Goal: Task Accomplishment & Management: Use online tool/utility

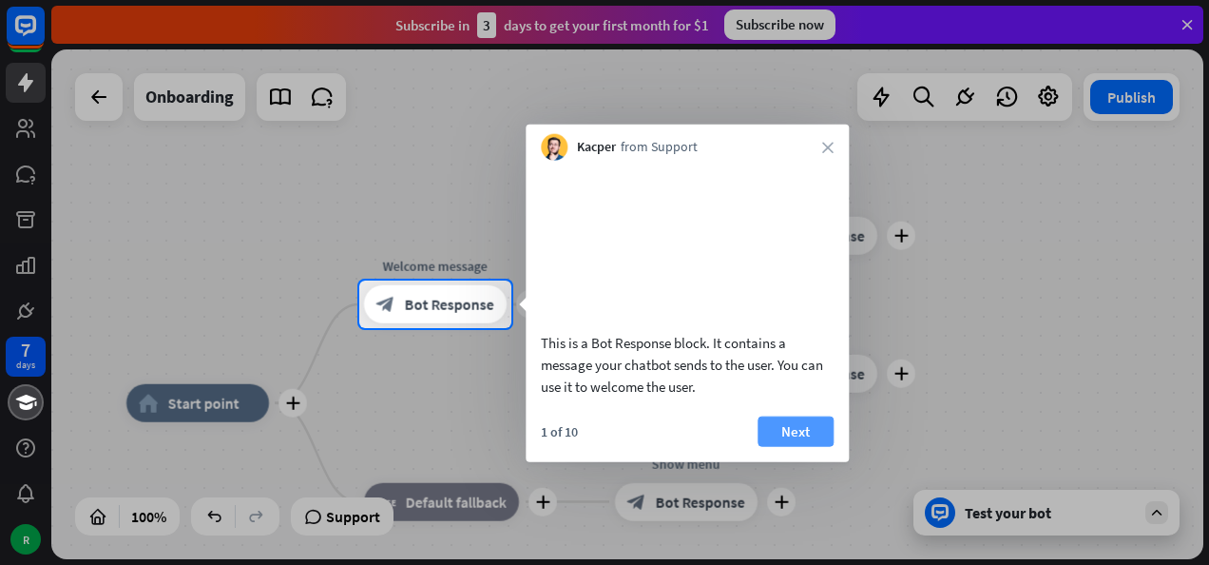
click at [800, 446] on button "Next" at bounding box center [796, 430] width 76 height 30
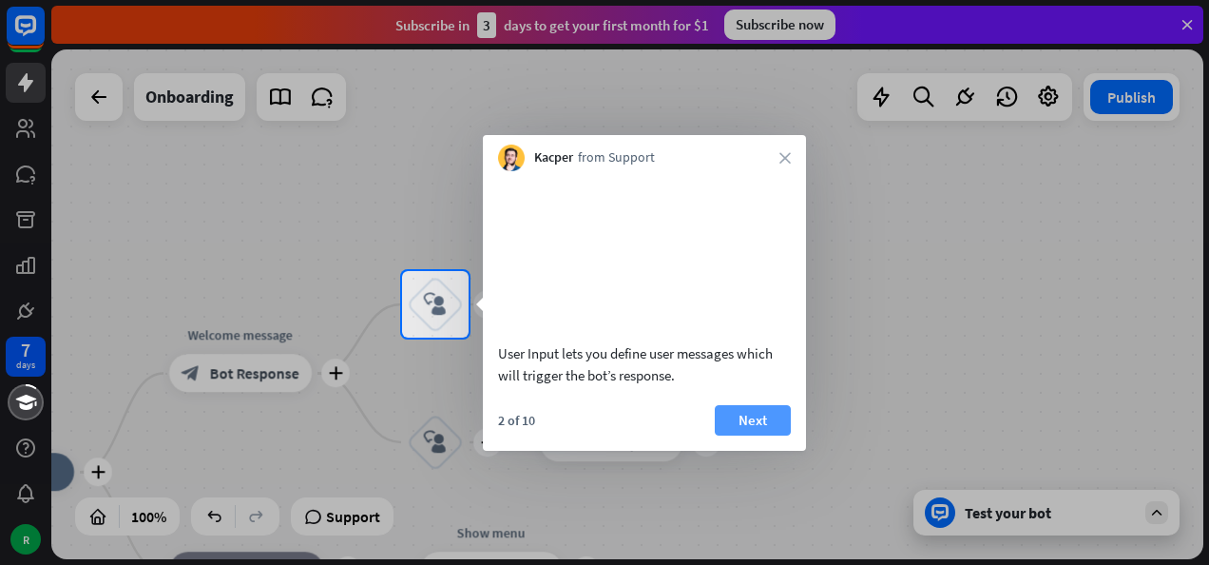
click at [746, 435] on button "Next" at bounding box center [753, 420] width 76 height 30
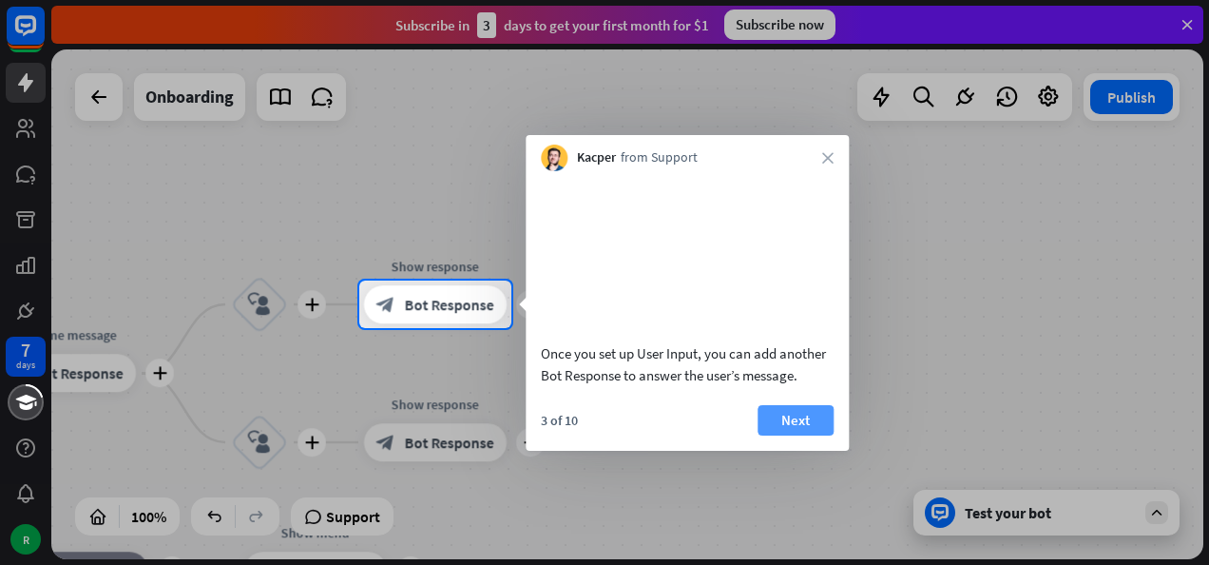
click at [785, 435] on button "Next" at bounding box center [796, 420] width 76 height 30
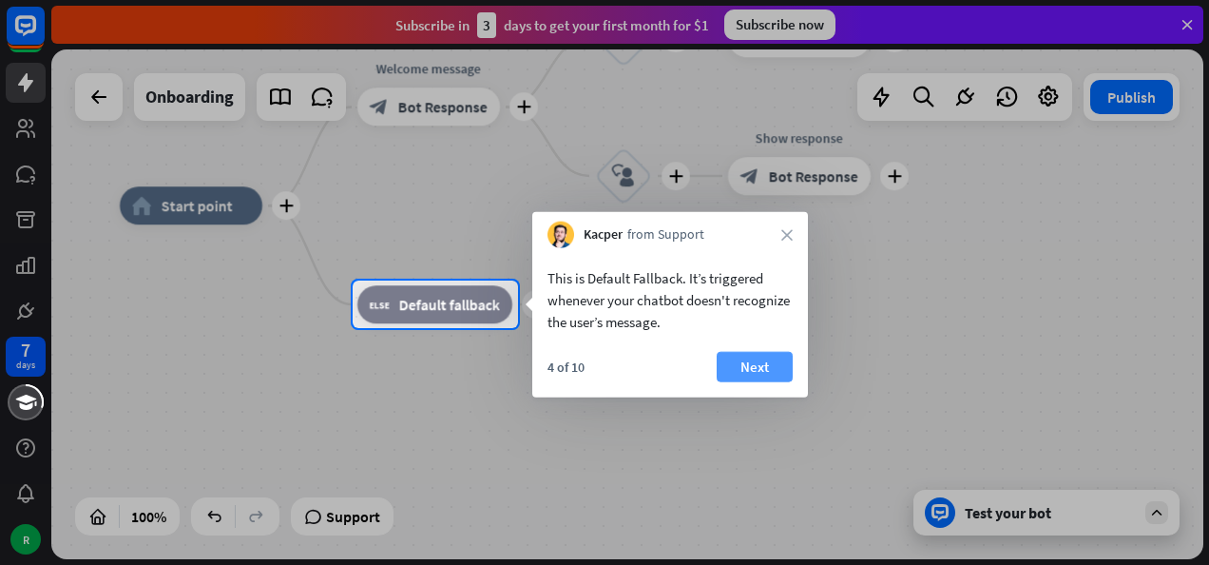
click at [739, 369] on button "Next" at bounding box center [755, 367] width 76 height 30
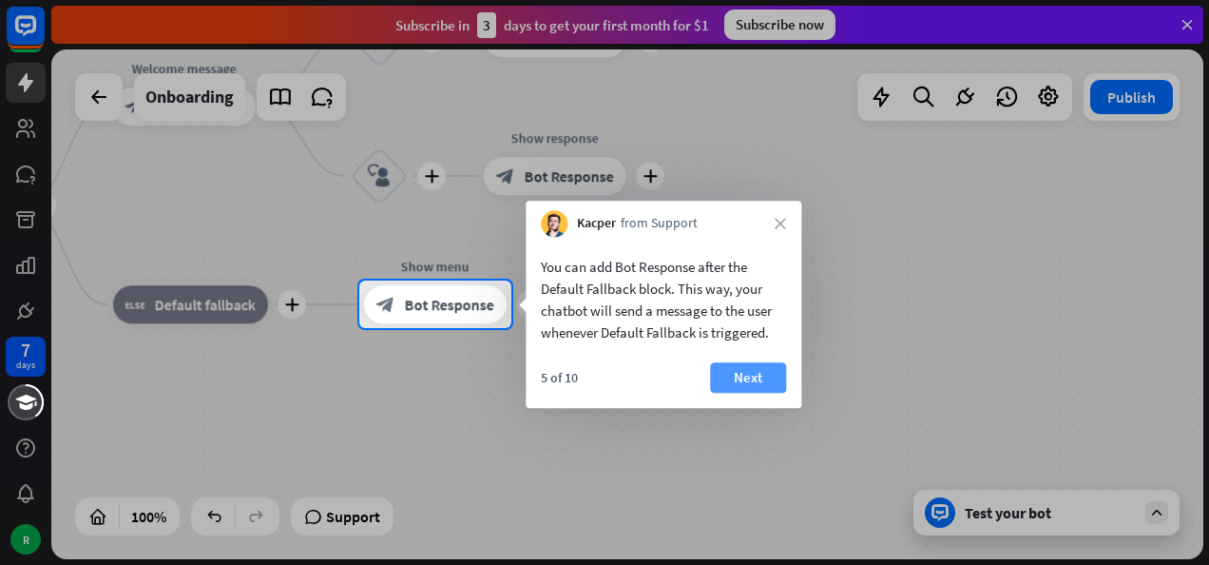
click at [742, 370] on button "Next" at bounding box center [748, 377] width 76 height 30
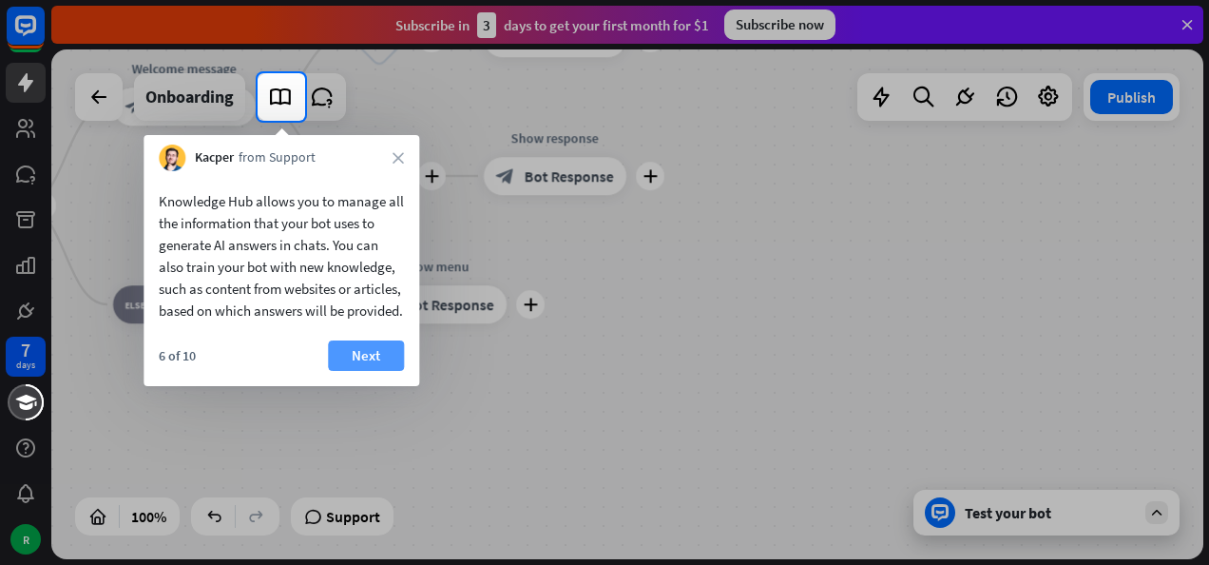
click at [376, 371] on button "Next" at bounding box center [366, 355] width 76 height 30
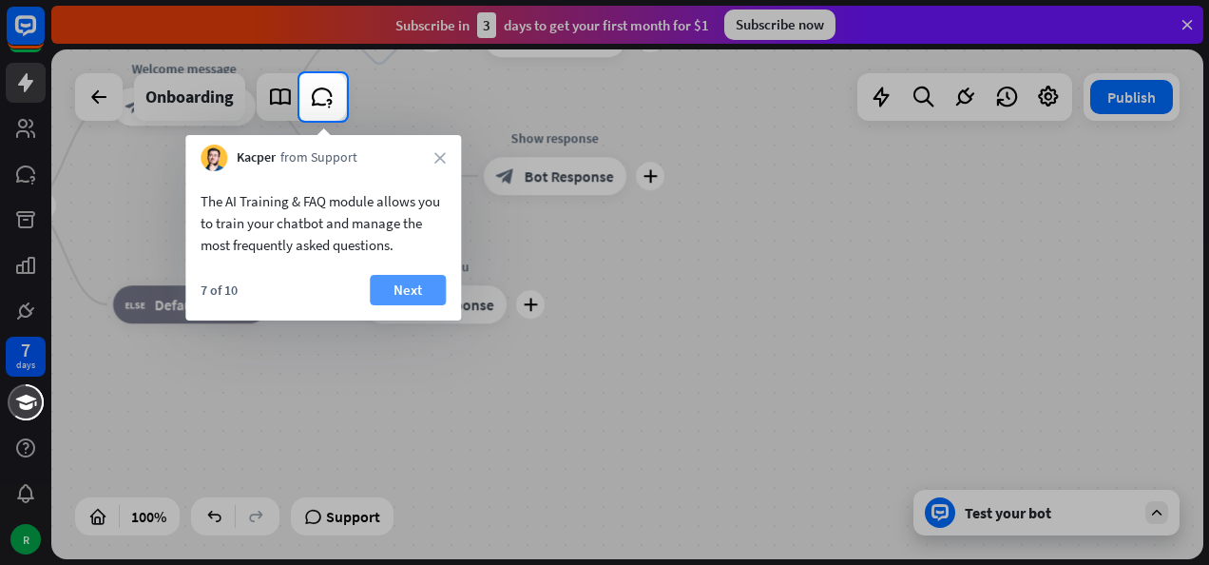
click at [404, 288] on button "Next" at bounding box center [408, 290] width 76 height 30
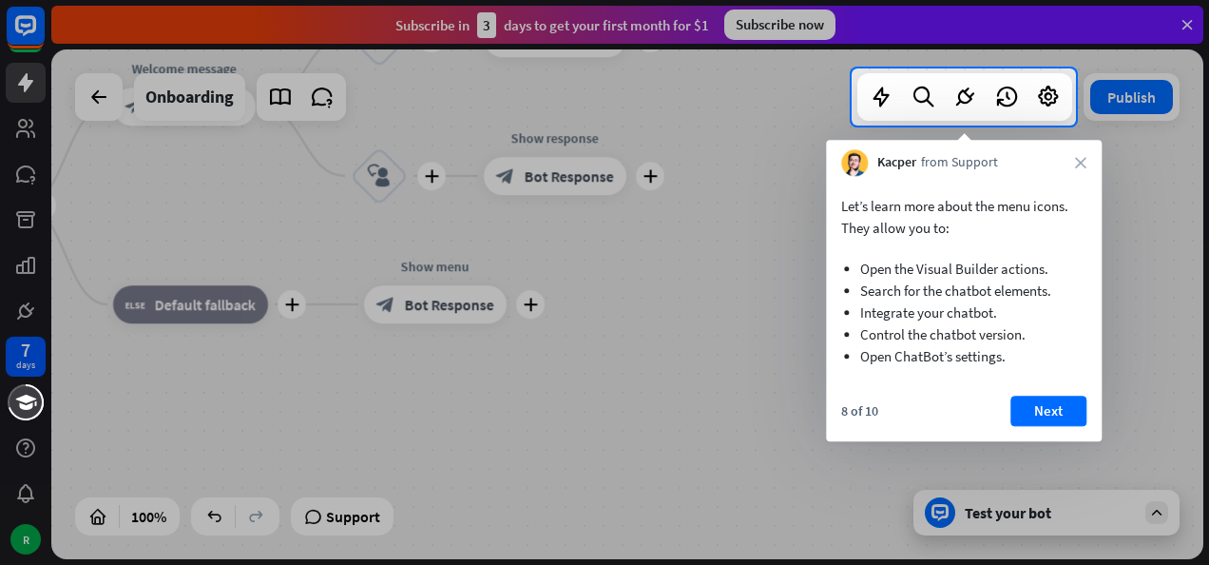
click at [1046, 406] on button "Next" at bounding box center [1048, 410] width 76 height 30
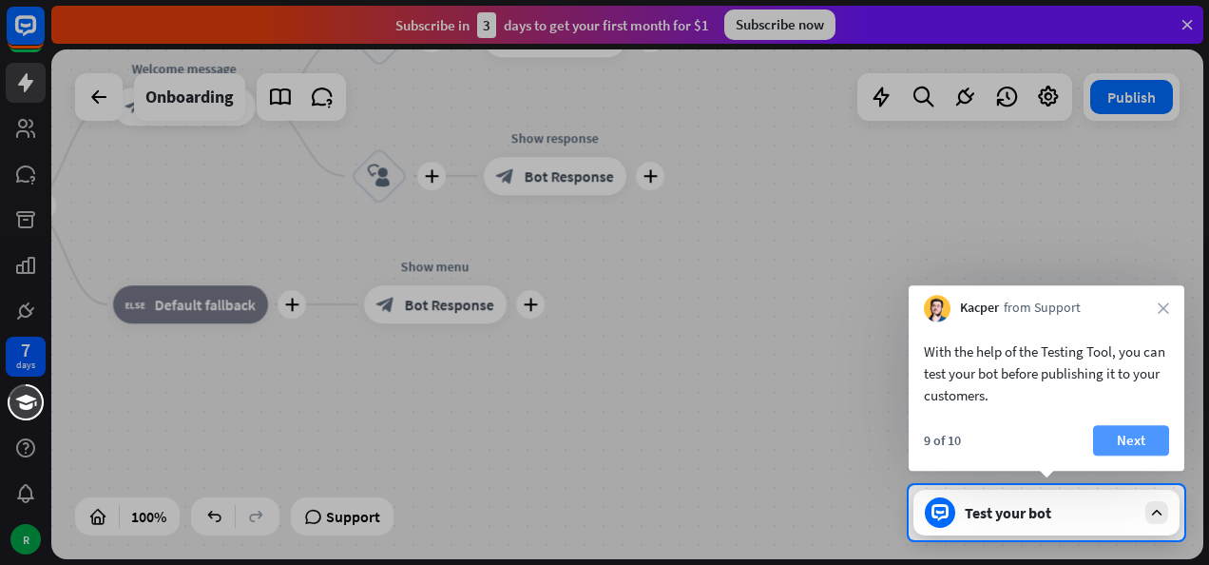
click at [1133, 444] on button "Next" at bounding box center [1131, 440] width 76 height 30
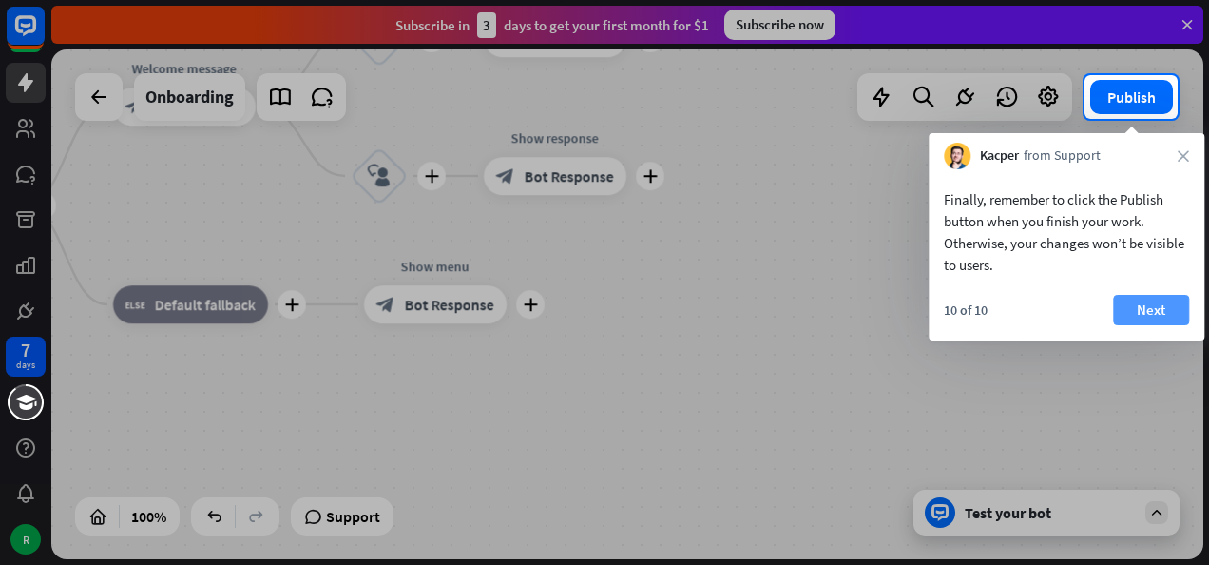
click at [1136, 310] on button "Next" at bounding box center [1151, 310] width 76 height 30
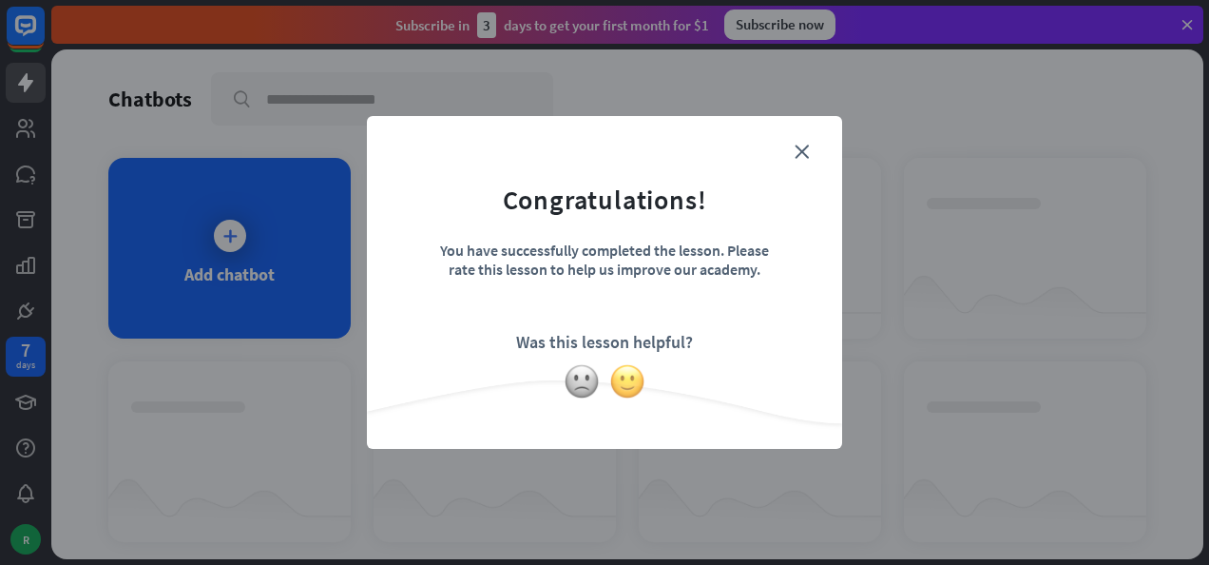
click at [635, 384] on img at bounding box center [627, 381] width 36 height 36
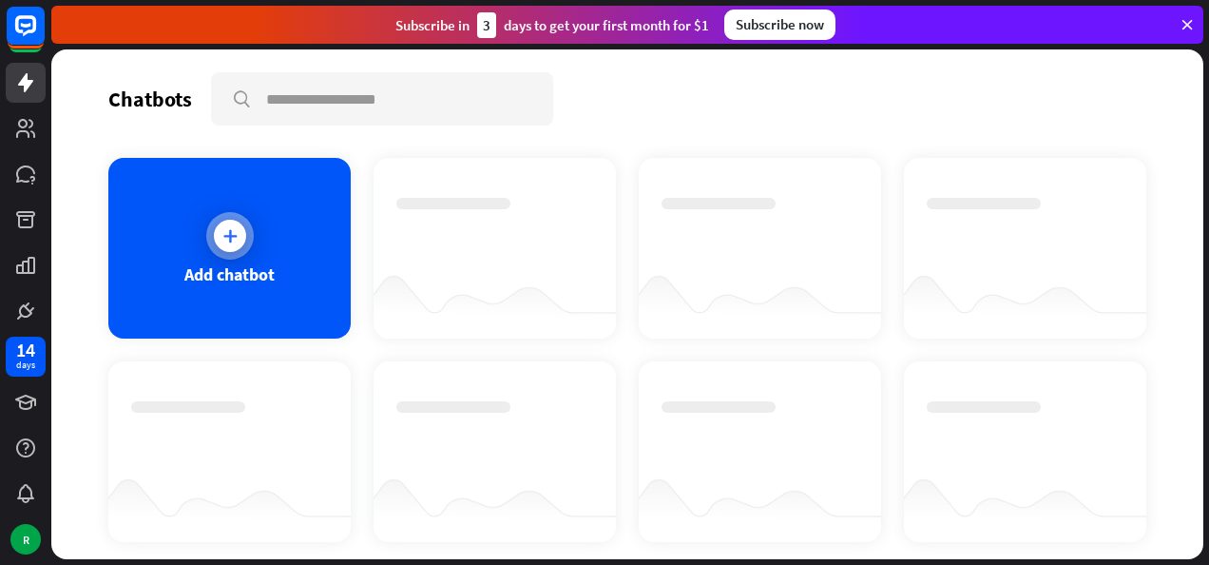
click at [232, 231] on icon at bounding box center [230, 235] width 19 height 19
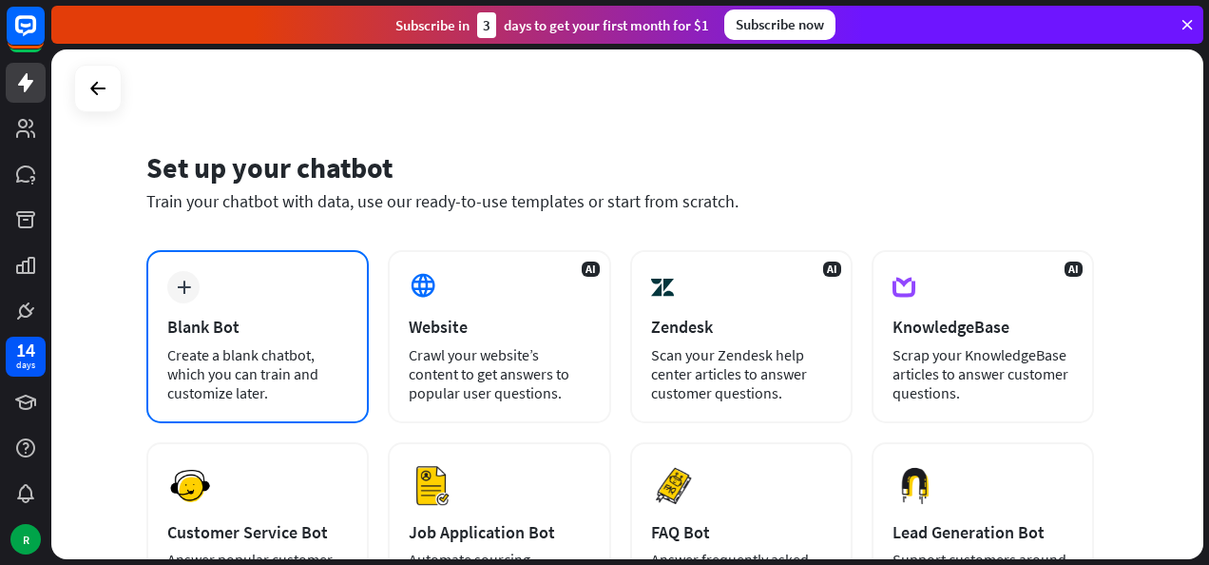
scroll to position [95, 0]
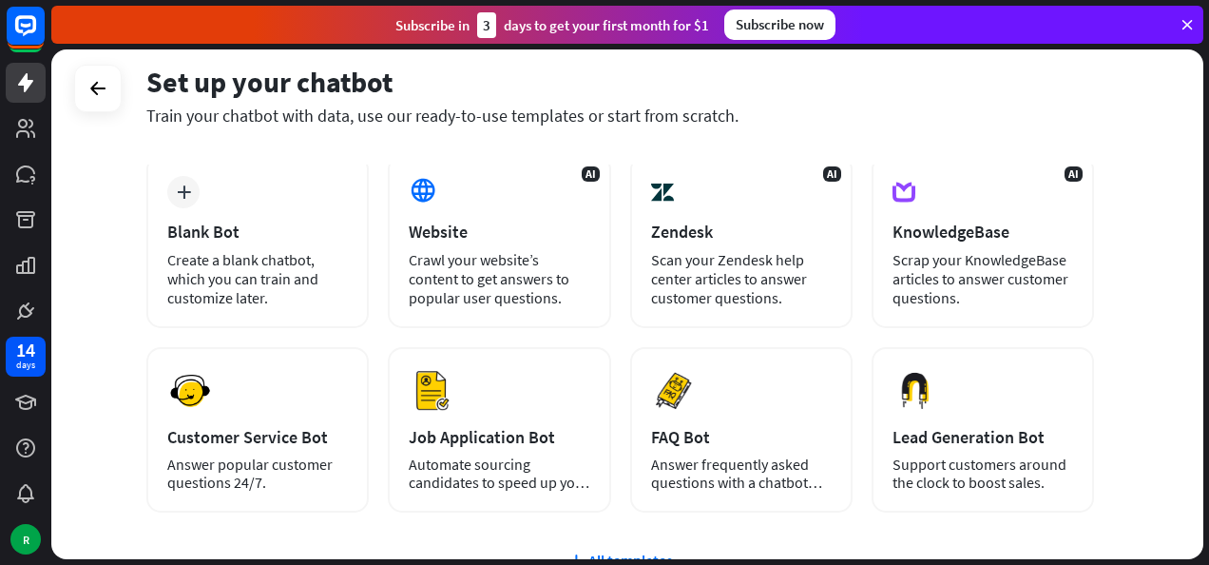
drag, startPoint x: 257, startPoint y: 251, endPoint x: 114, endPoint y: 270, distance: 143.9
click at [114, 270] on div "Set up your chatbot Train your chatbot with data, use our ready-to-use template…" at bounding box center [627, 304] width 1152 height 510
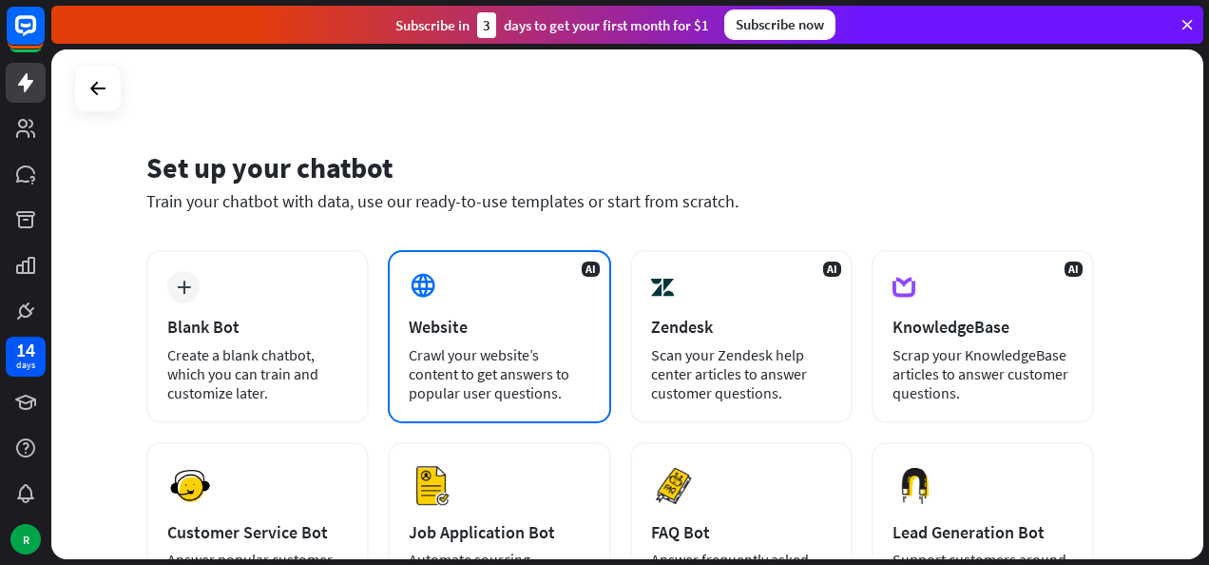
scroll to position [0, 0]
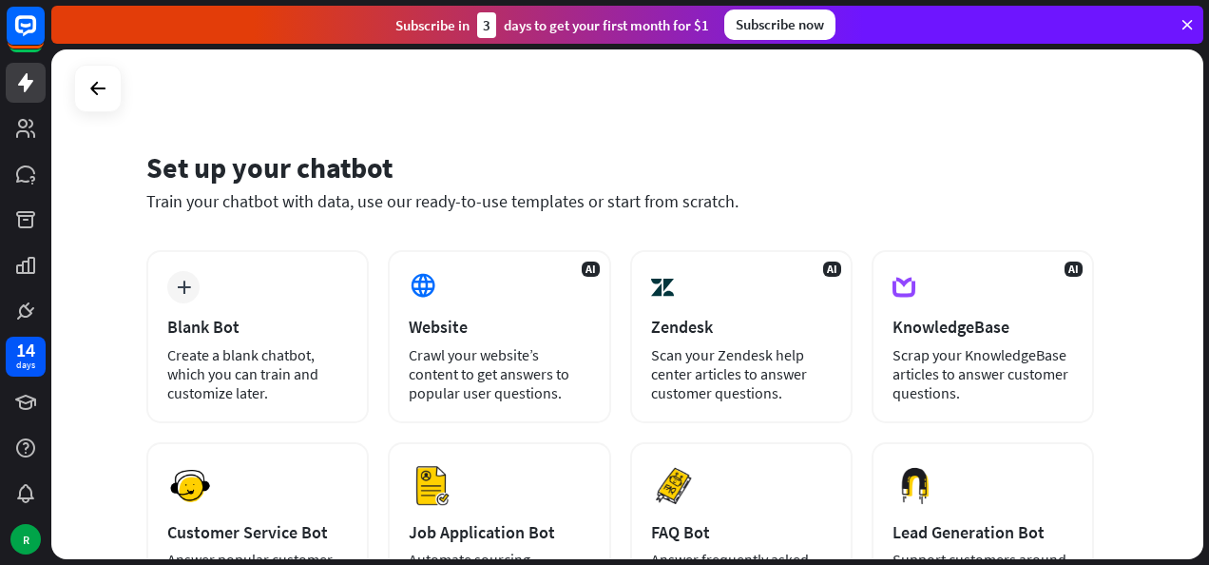
click at [1053, 116] on div "Set up your chatbot Train your chatbot with data, use our ready-to-use template…" at bounding box center [627, 304] width 1152 height 510
click at [38, 535] on div "R" at bounding box center [25, 539] width 30 height 30
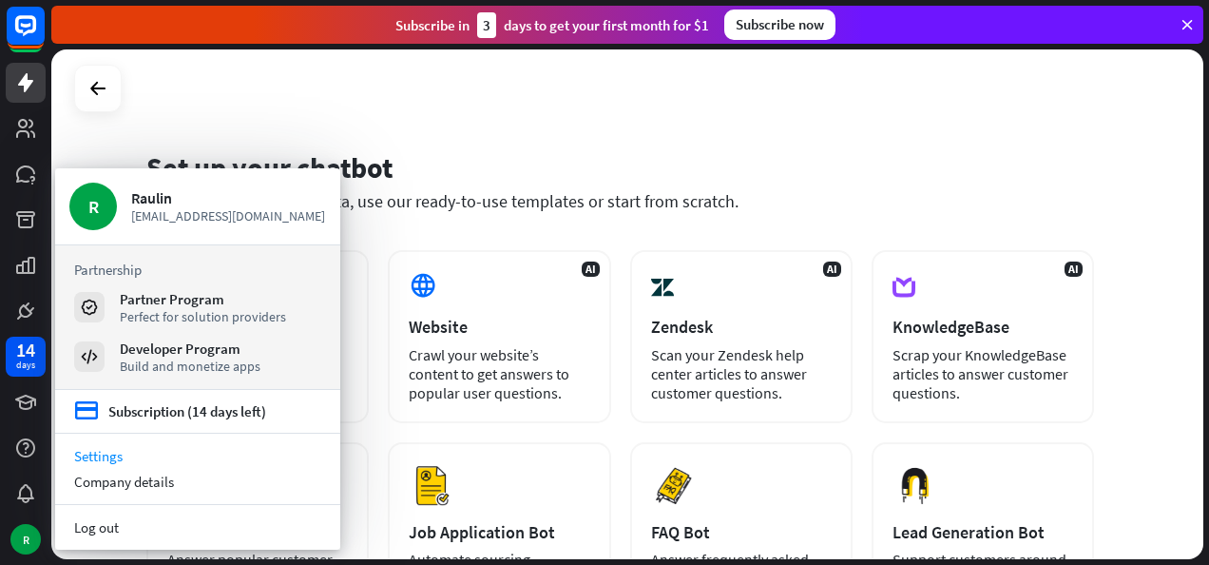
click at [118, 457] on link "Settings" at bounding box center [197, 456] width 285 height 26
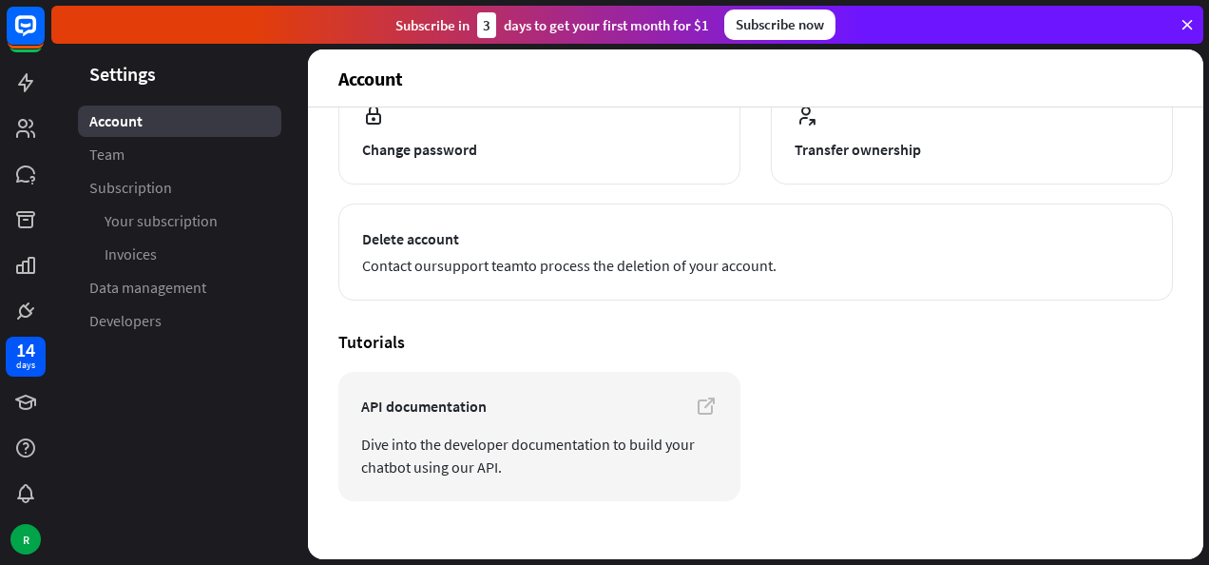
scroll to position [277, 0]
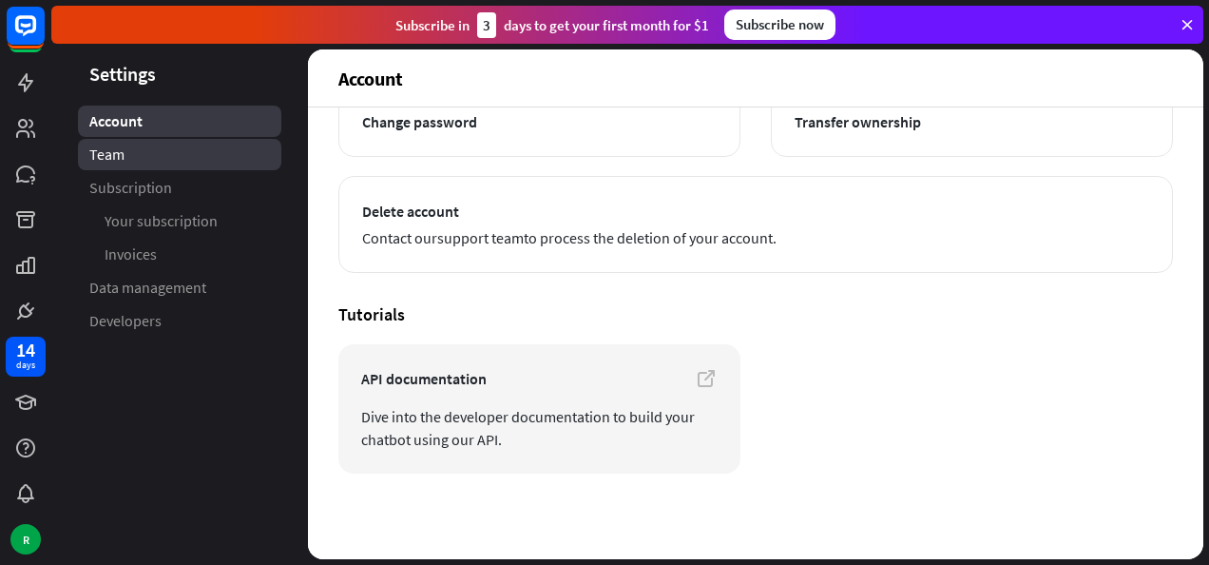
click at [184, 158] on link "Team" at bounding box center [179, 154] width 203 height 31
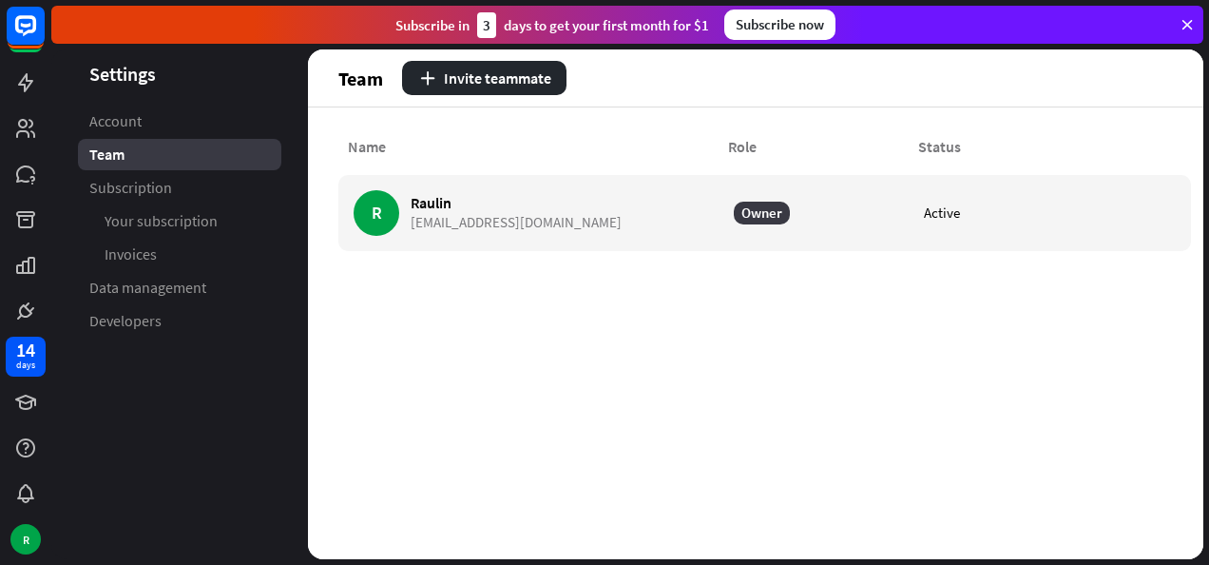
click at [184, 187] on link "Subscription" at bounding box center [179, 187] width 203 height 31
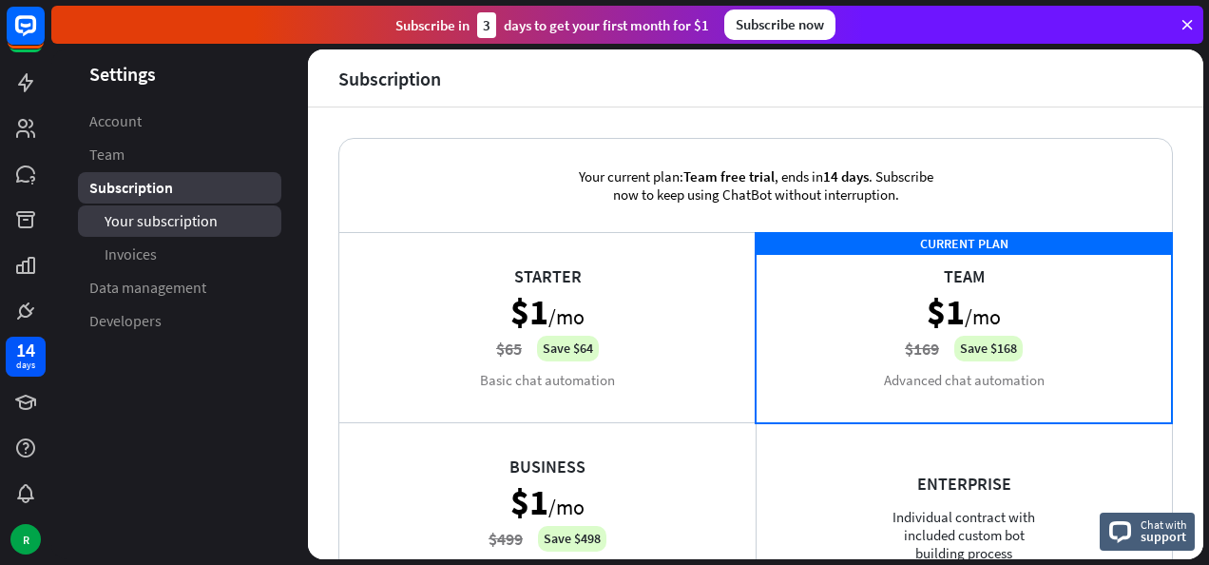
click at [197, 225] on span "Your subscription" at bounding box center [161, 221] width 113 height 20
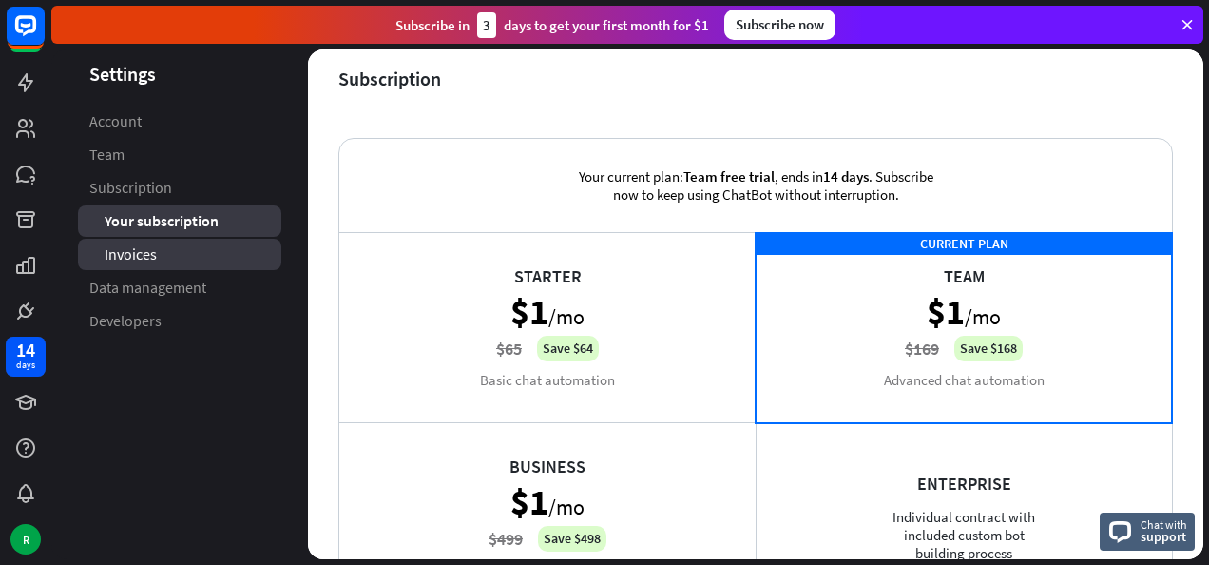
click at [200, 256] on link "Invoices" at bounding box center [179, 254] width 203 height 31
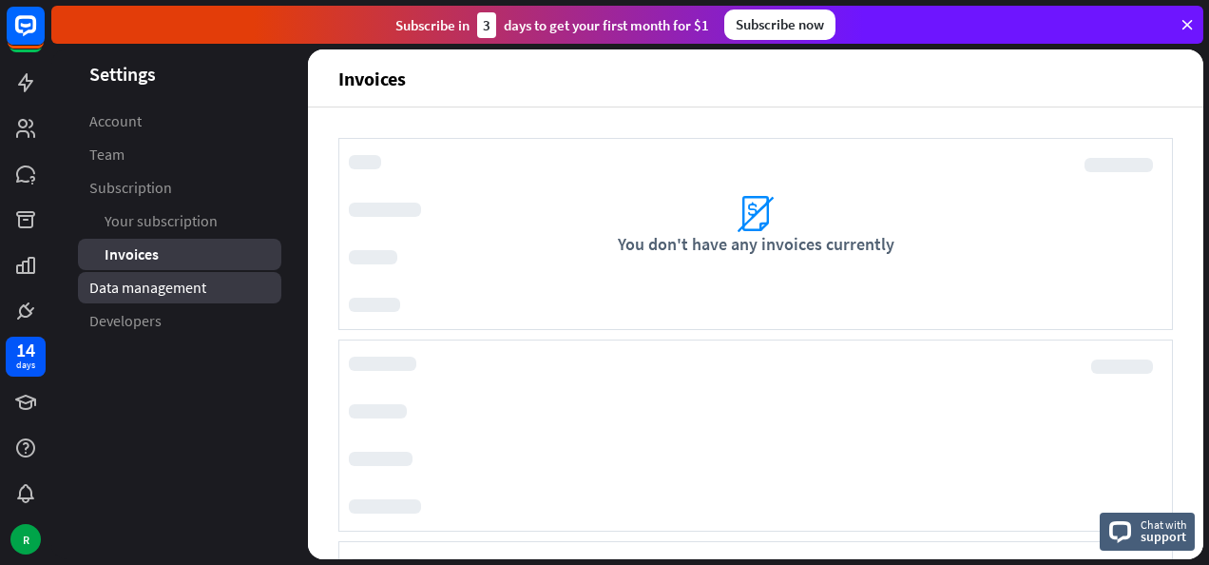
click at [183, 293] on span "Data management" at bounding box center [147, 288] width 117 height 20
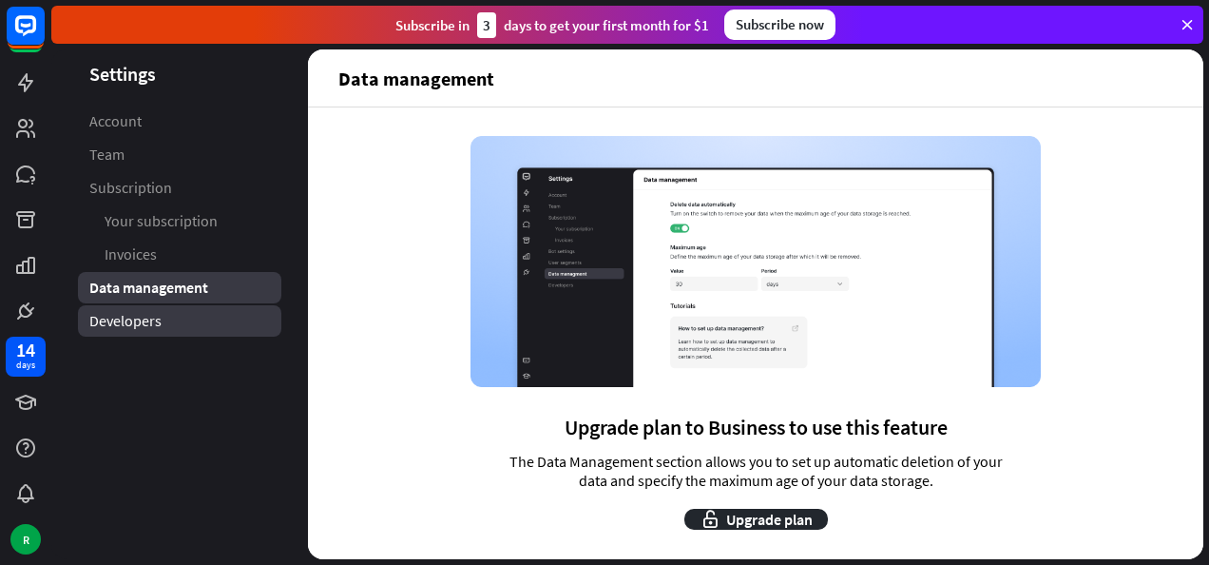
click at [181, 321] on link "Developers" at bounding box center [179, 320] width 203 height 31
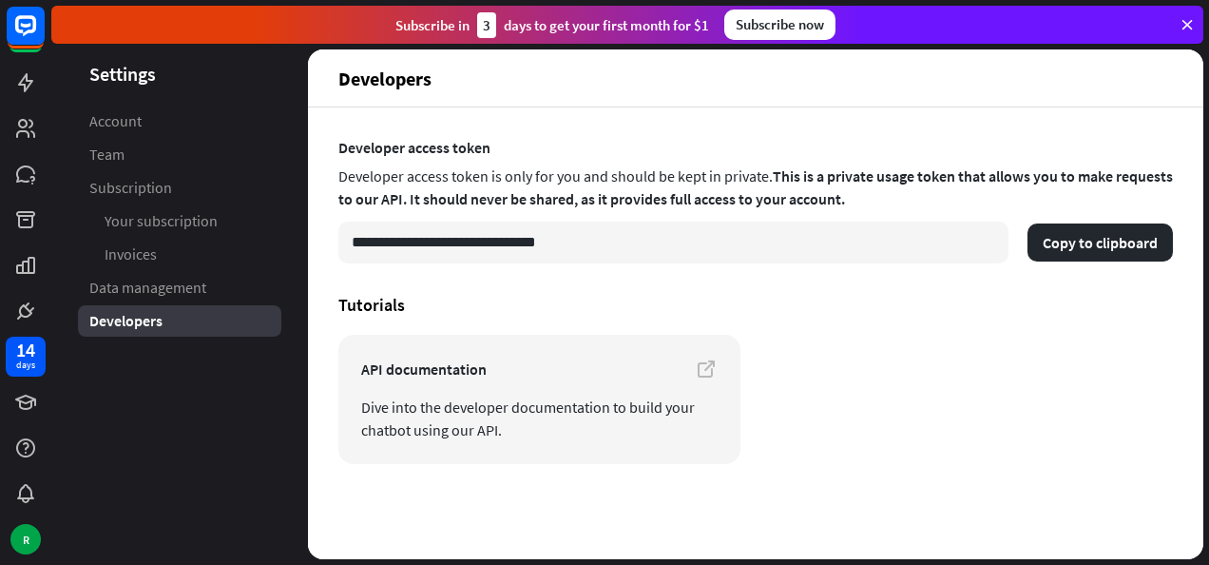
click at [1183, 27] on icon at bounding box center [1187, 24] width 17 height 17
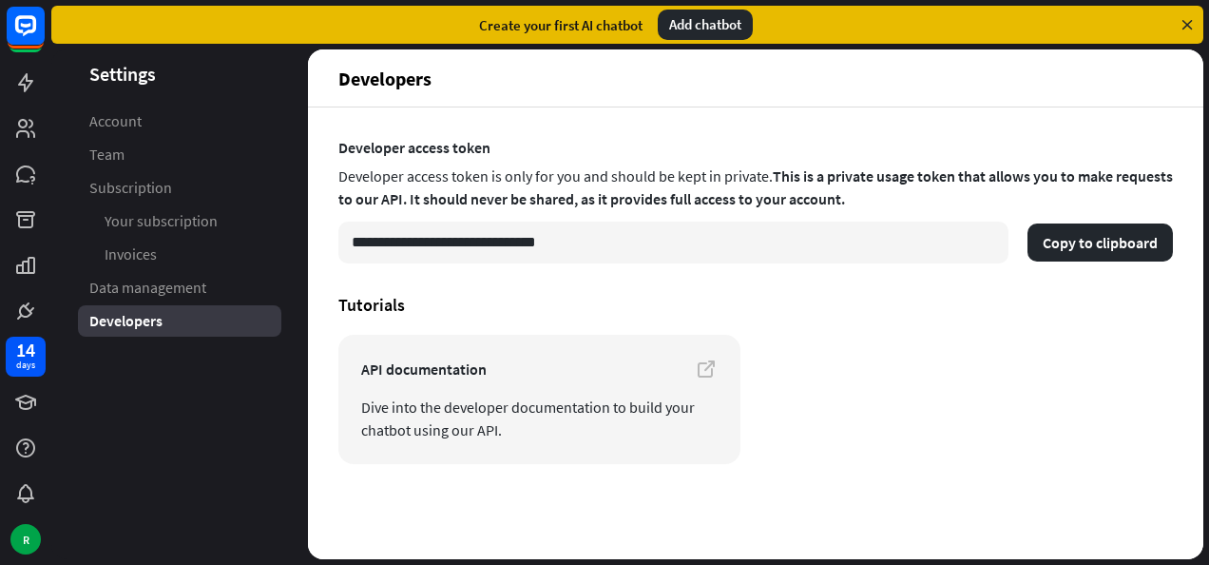
click at [1187, 16] on icon at bounding box center [1187, 24] width 17 height 17
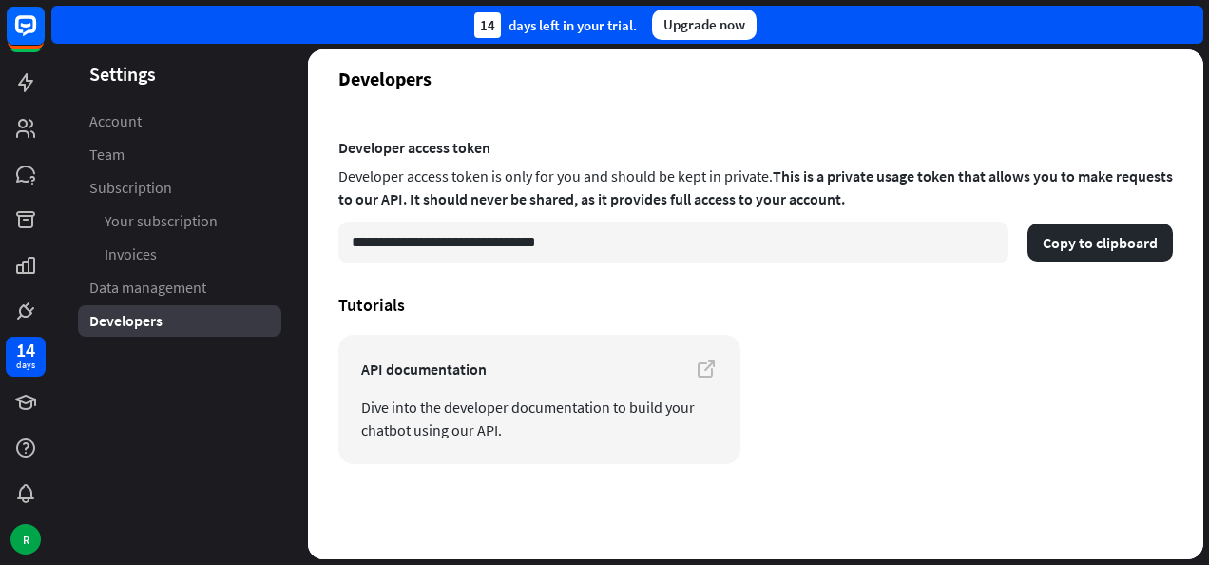
click at [886, 152] on label "Developer access token" at bounding box center [755, 147] width 835 height 19
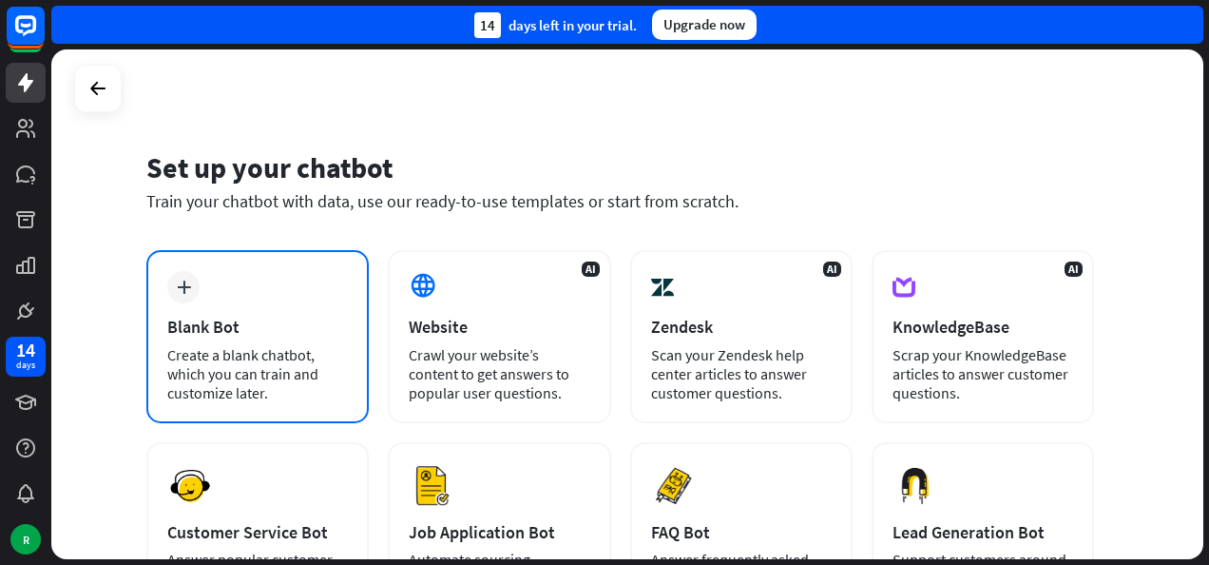
click at [280, 332] on div "Blank Bot" at bounding box center [257, 327] width 181 height 22
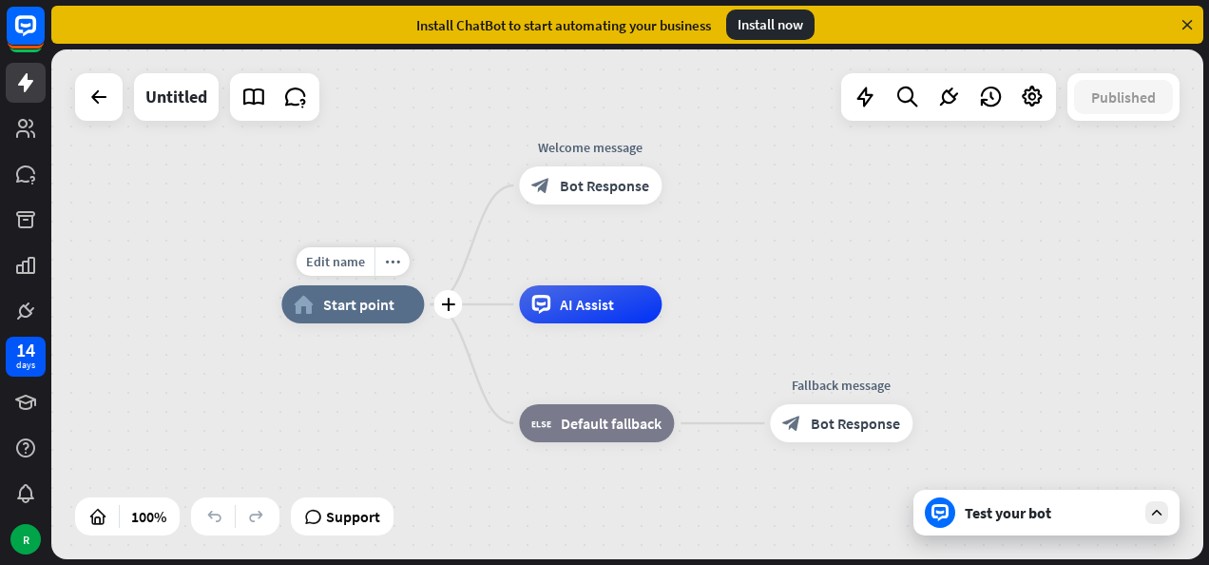
click at [371, 308] on span "Start point" at bounding box center [358, 304] width 71 height 19
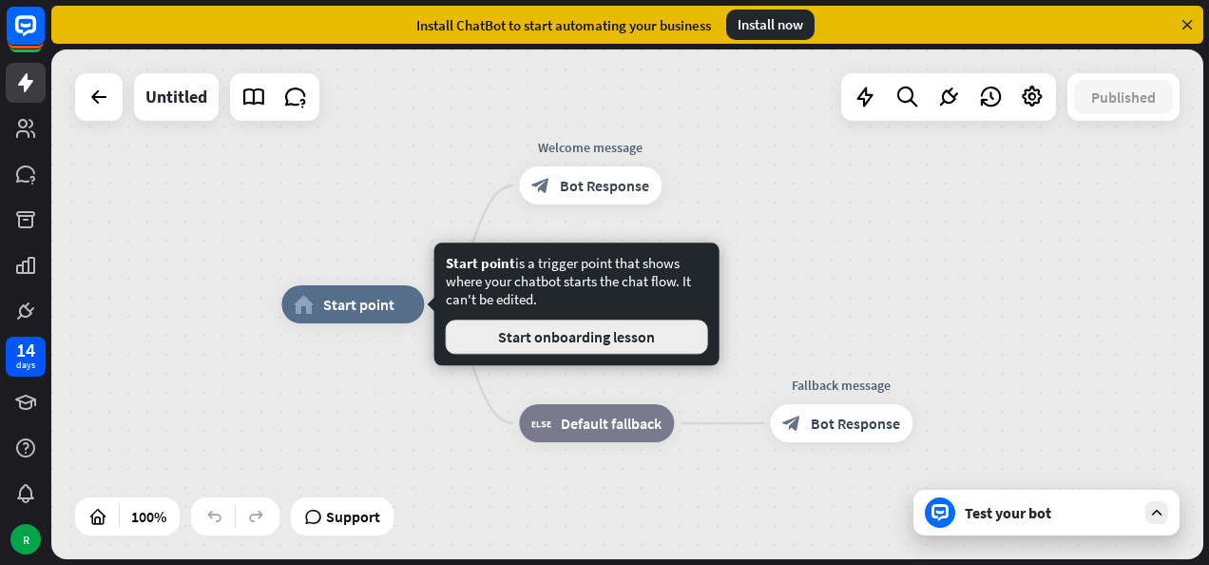
click at [511, 336] on button "Start onboarding lesson" at bounding box center [577, 336] width 262 height 34
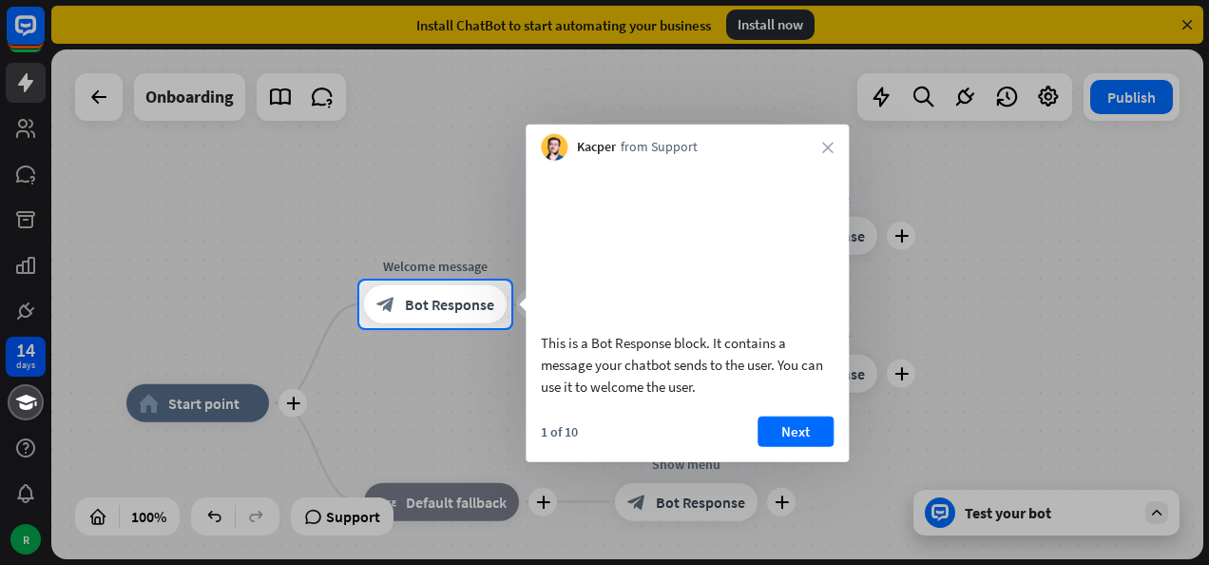
click at [835, 156] on div "Kacper from Support close" at bounding box center [687, 143] width 323 height 36
click at [833, 150] on icon "close" at bounding box center [827, 147] width 11 height 11
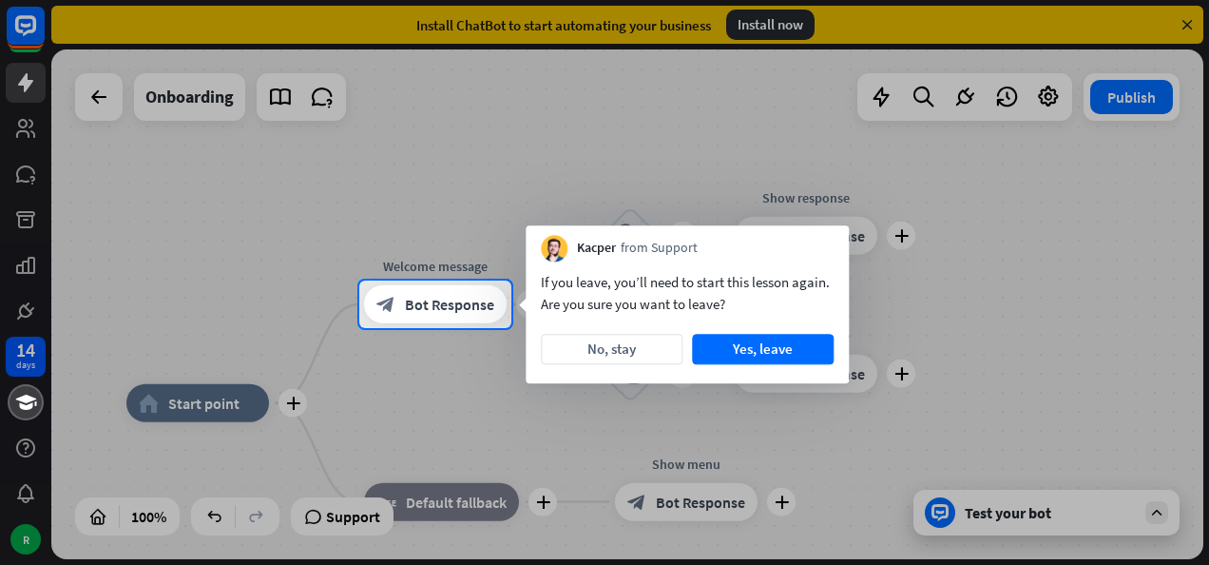
click at [176, 398] on div at bounding box center [604, 446] width 1209 height 237
click at [458, 296] on span "Bot Response" at bounding box center [449, 304] width 89 height 19
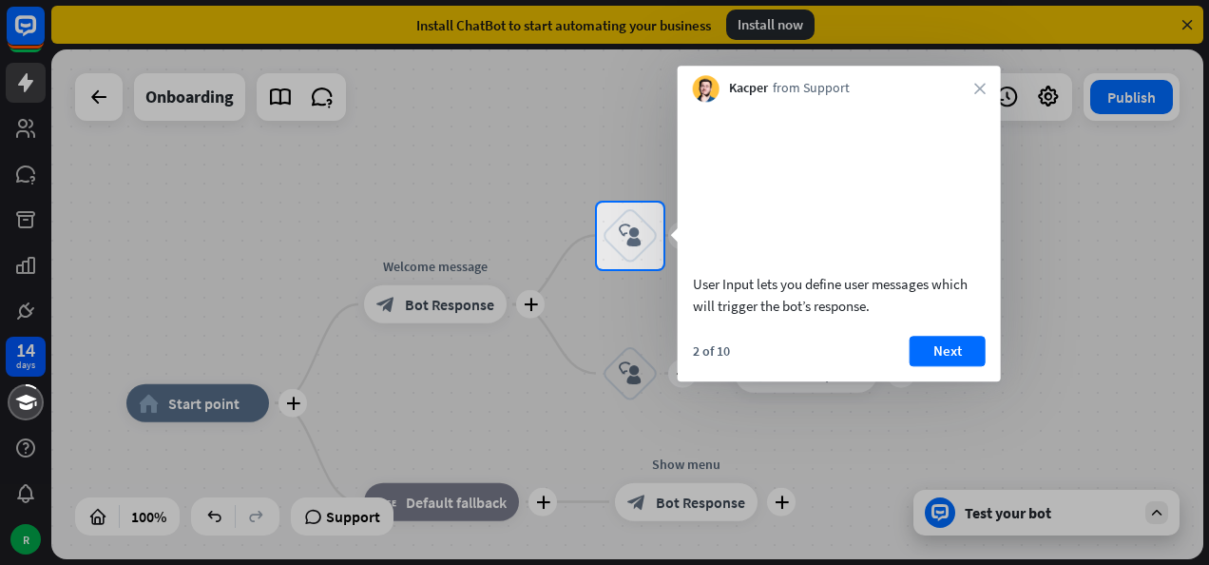
click at [451, 307] on div at bounding box center [604, 417] width 1209 height 297
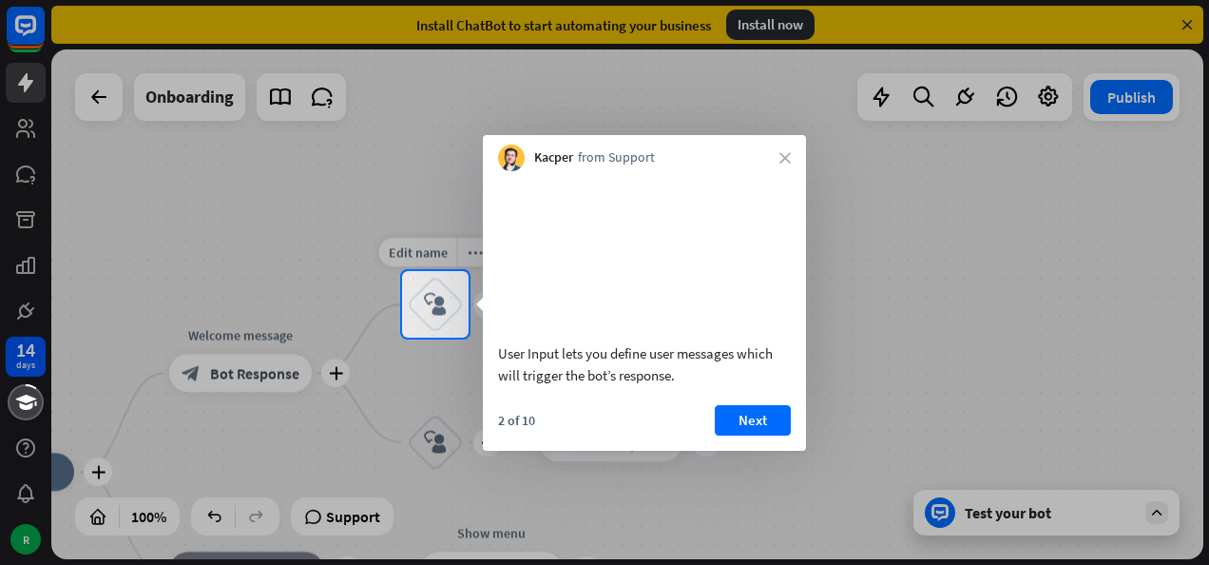
click at [432, 315] on icon "block_user_input" at bounding box center [435, 304] width 23 height 23
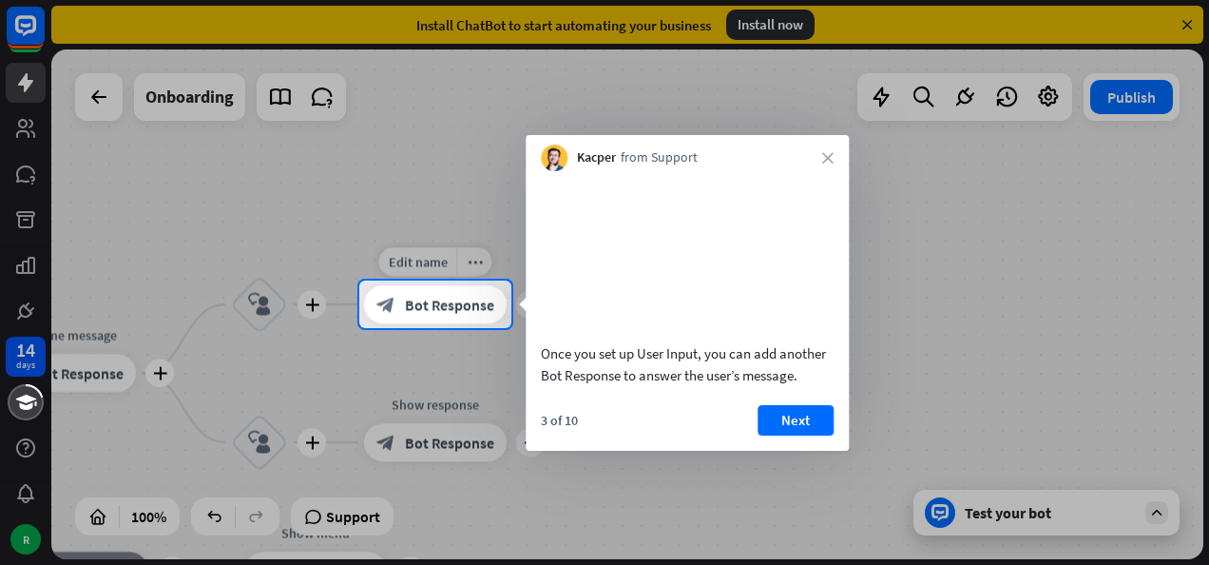
click at [470, 312] on span "Bot Response" at bounding box center [449, 304] width 89 height 19
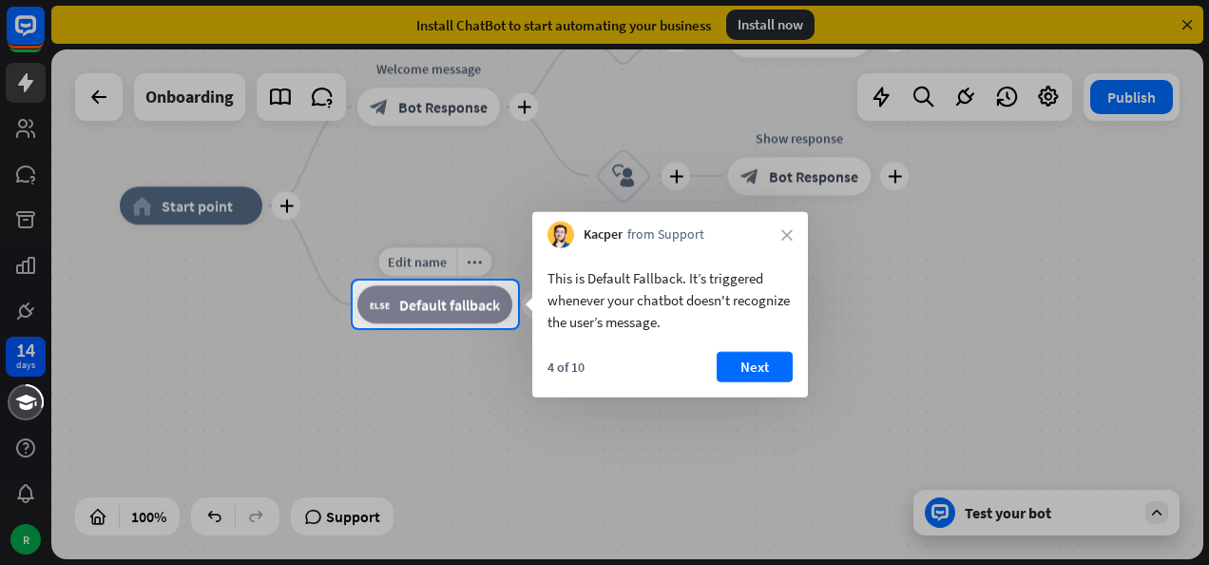
click at [471, 294] on div "block_fallback Default fallback" at bounding box center [434, 304] width 155 height 38
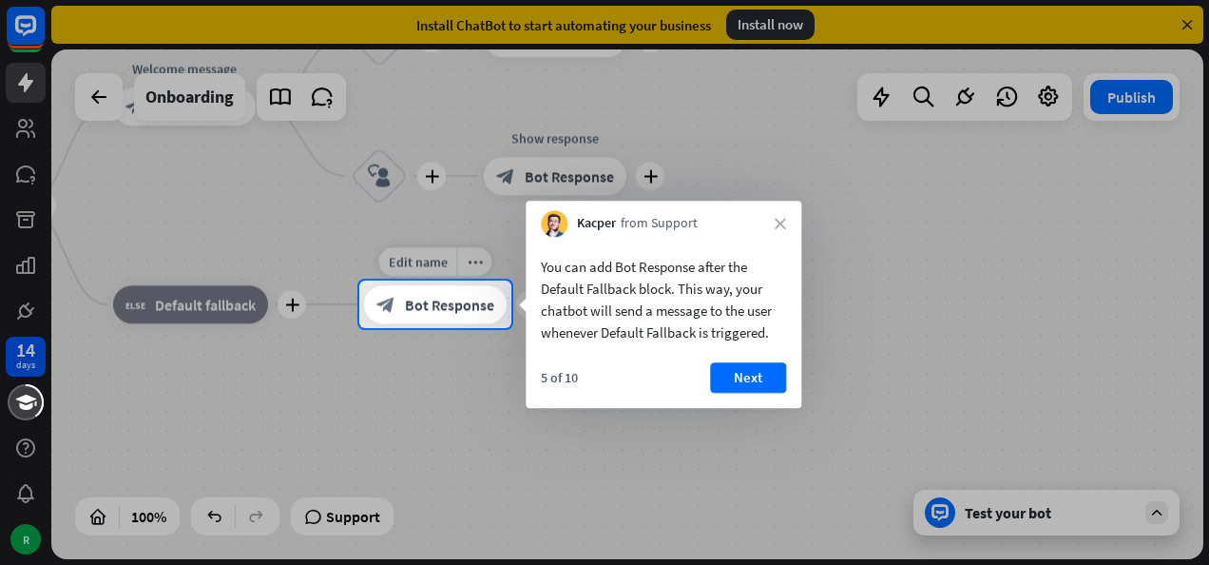
click at [447, 306] on span "Bot Response" at bounding box center [449, 304] width 89 height 19
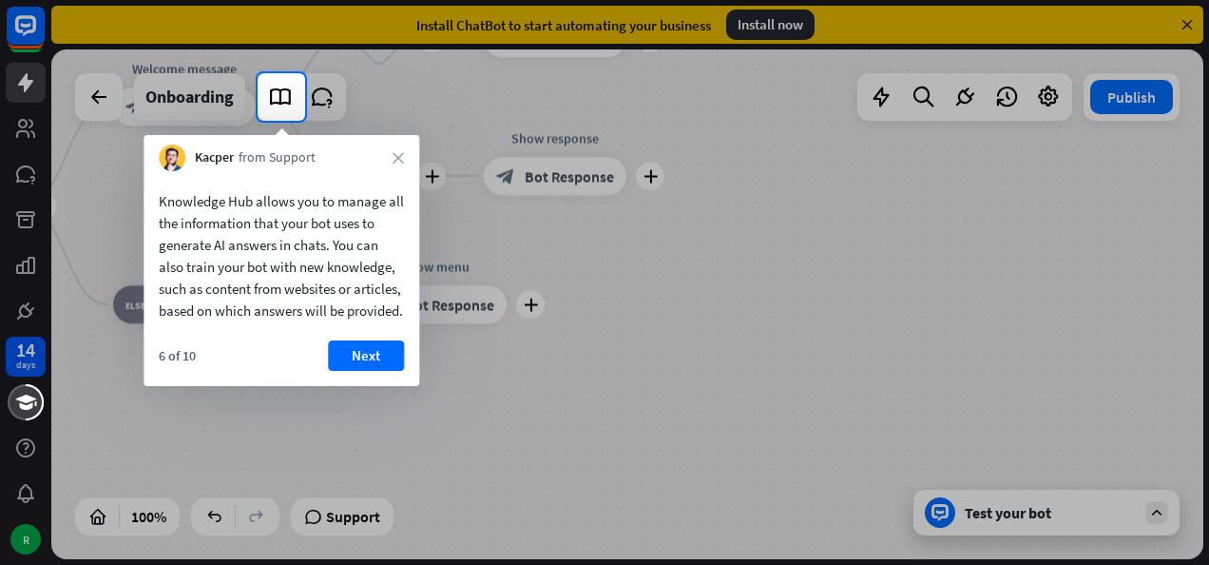
click at [356, 371] on button "Next" at bounding box center [366, 355] width 76 height 30
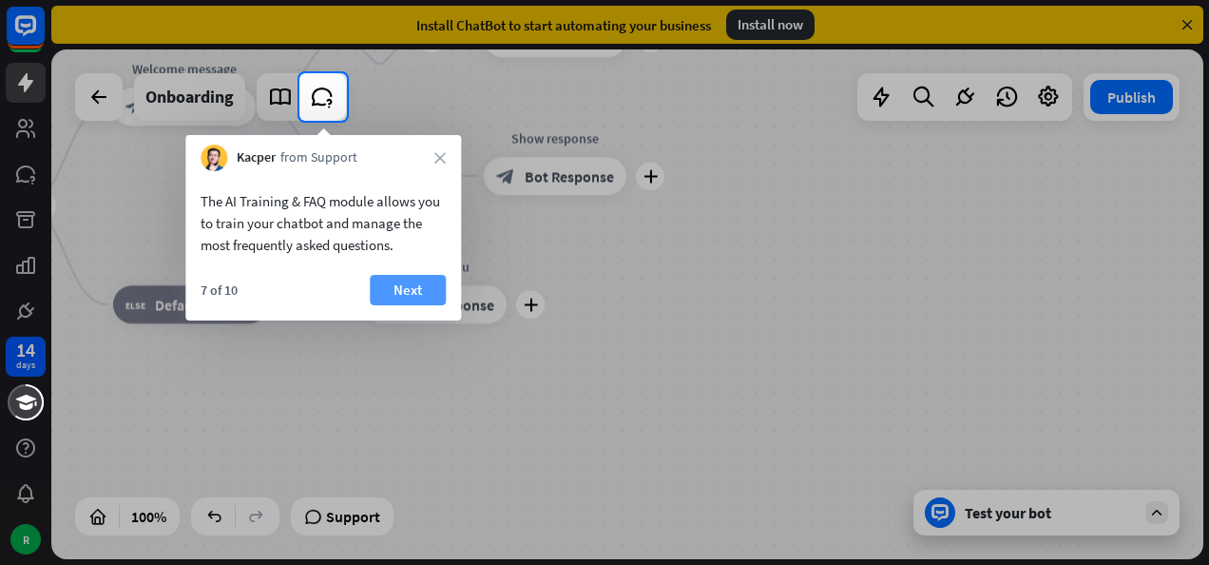
click at [416, 285] on button "Next" at bounding box center [408, 290] width 76 height 30
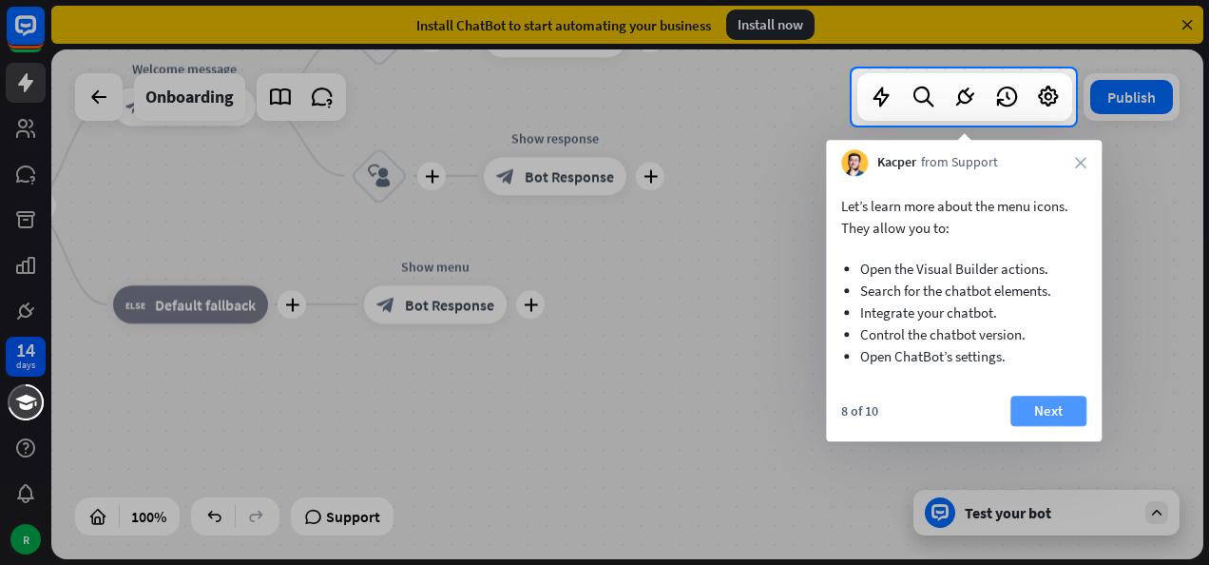
click at [1043, 415] on button "Next" at bounding box center [1048, 410] width 76 height 30
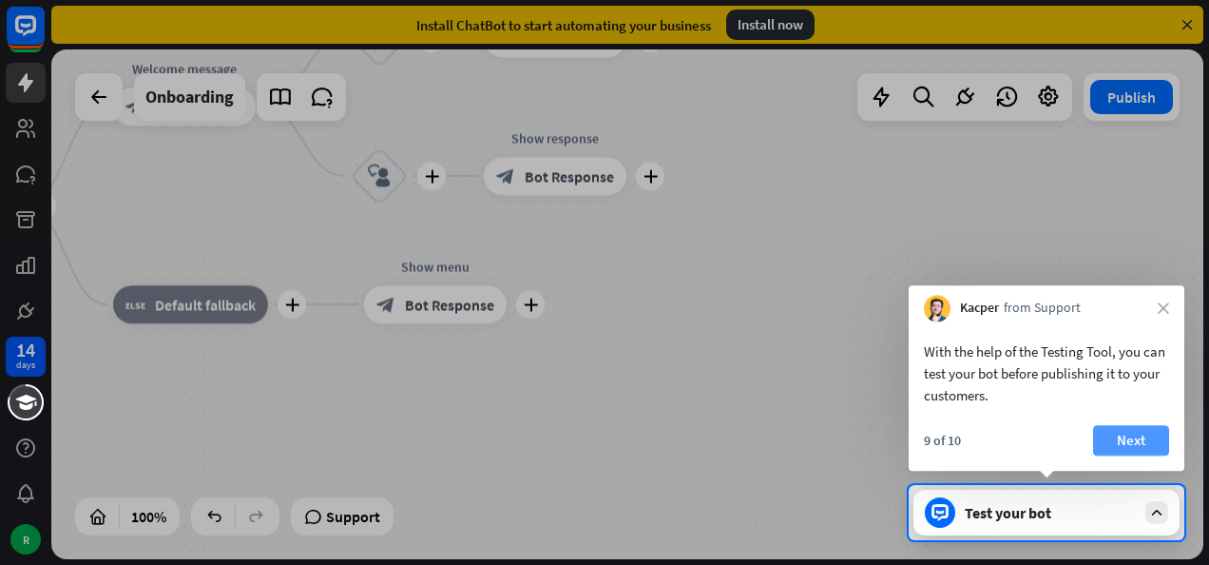
click at [1126, 434] on button "Next" at bounding box center [1131, 440] width 76 height 30
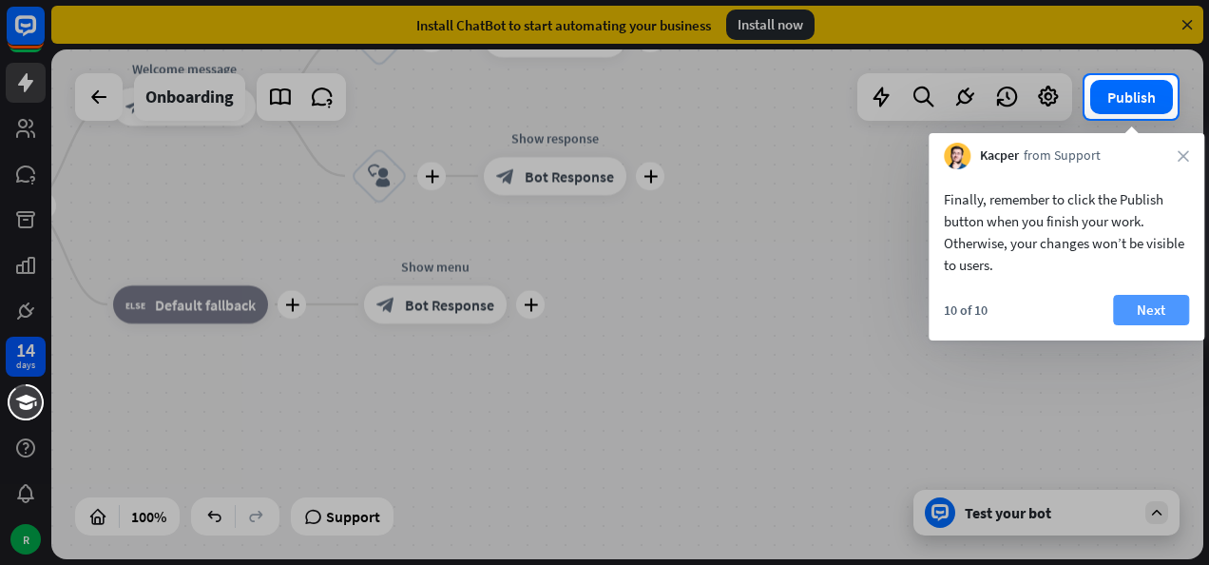
click at [1158, 303] on button "Next" at bounding box center [1151, 310] width 76 height 30
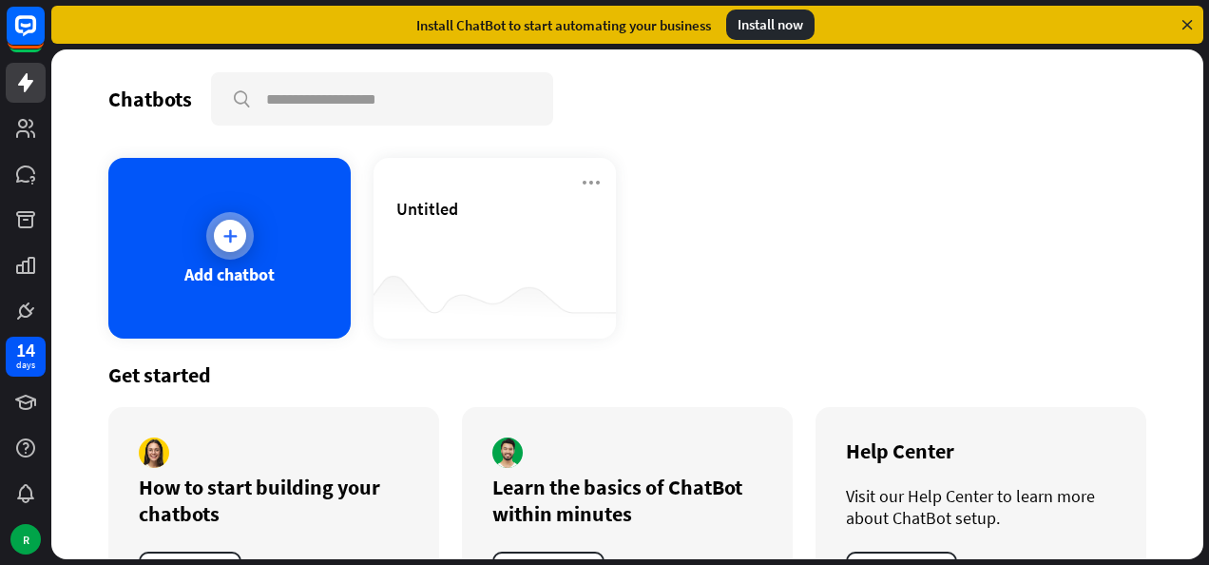
click at [233, 279] on div "Add chatbot" at bounding box center [229, 274] width 90 height 22
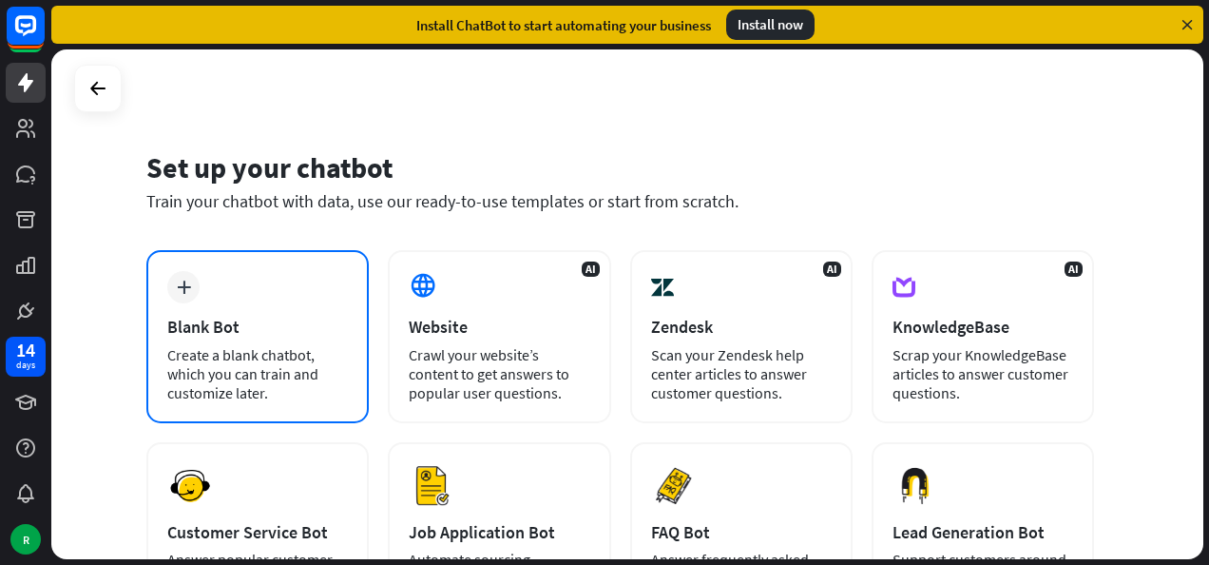
click at [227, 352] on div "Create a blank chatbot, which you can train and customize later." at bounding box center [257, 373] width 181 height 57
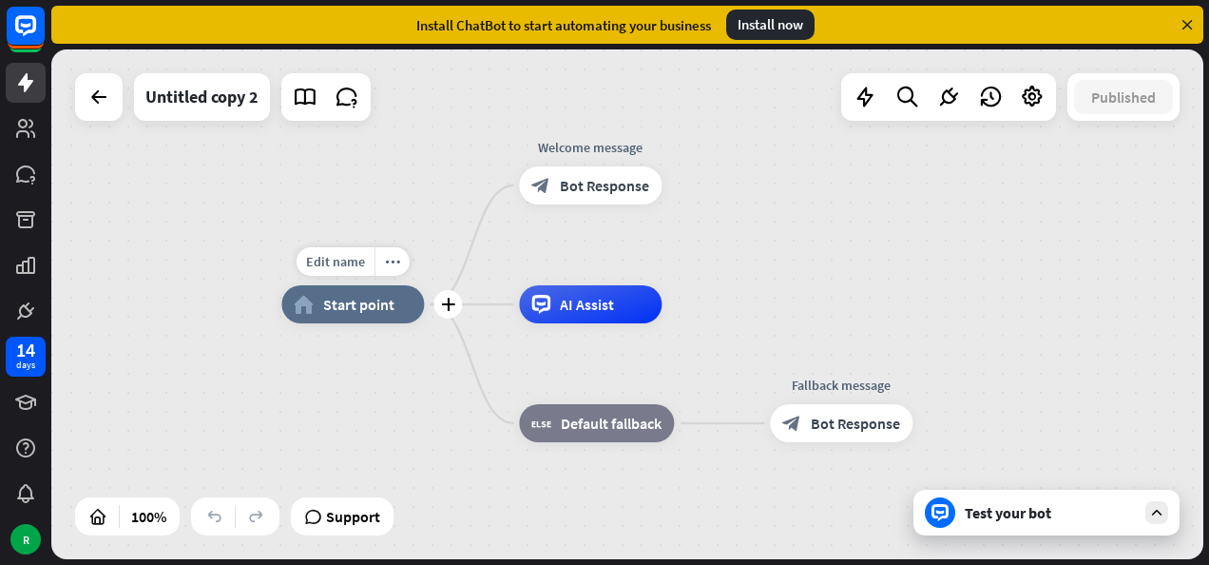
click at [363, 311] on span "Start point" at bounding box center [358, 304] width 71 height 19
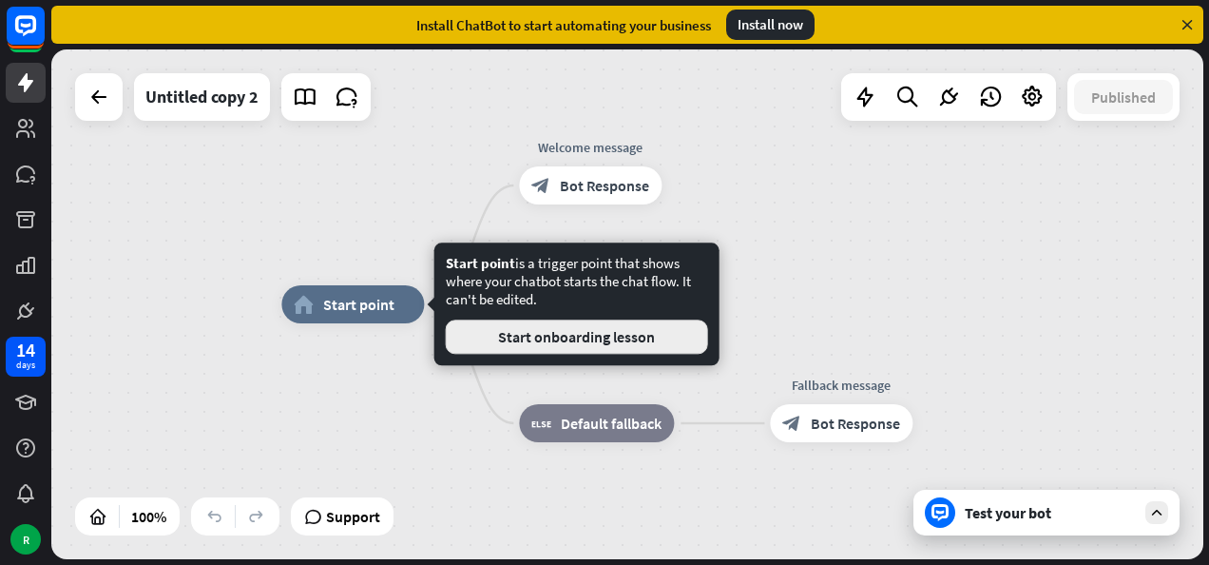
click at [525, 341] on button "Start onboarding lesson" at bounding box center [577, 336] width 262 height 34
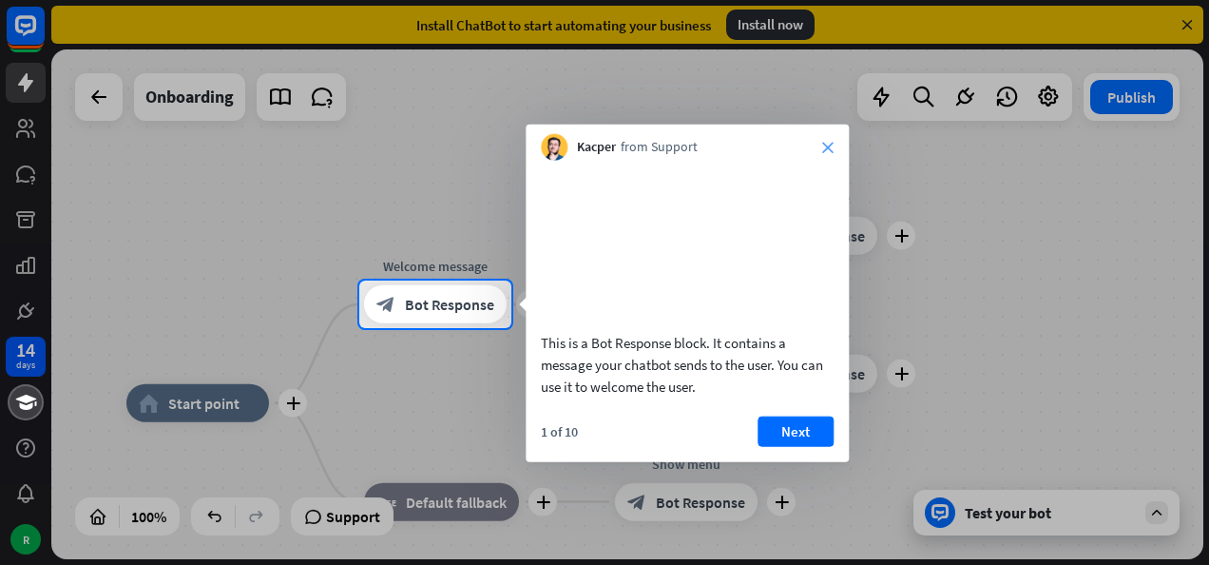
click at [826, 148] on icon "close" at bounding box center [827, 147] width 11 height 11
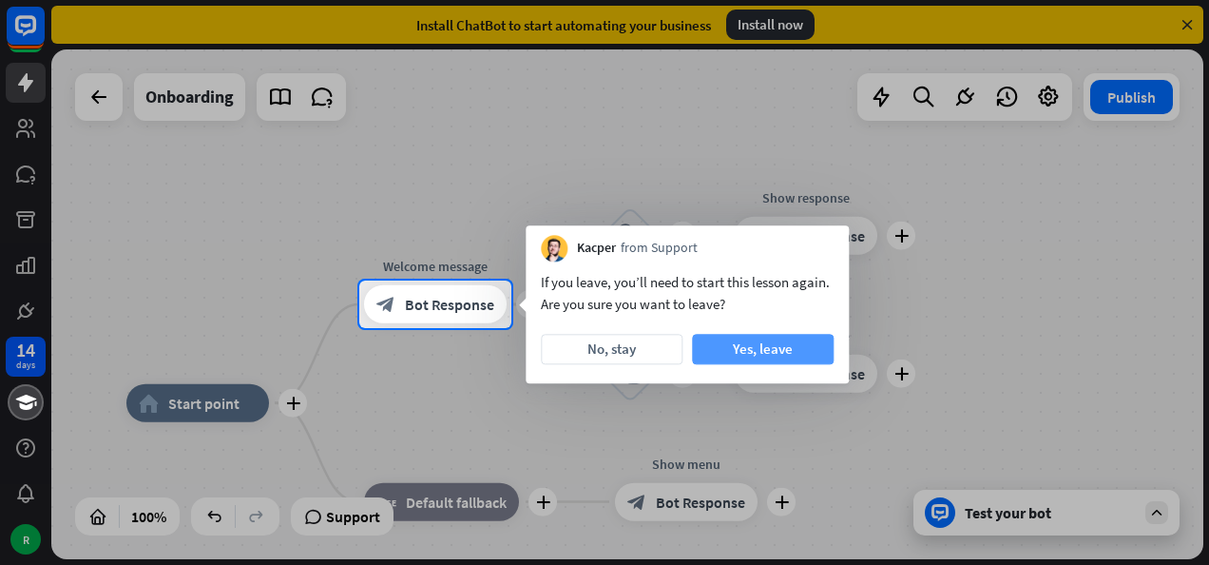
click at [717, 352] on button "Yes, leave" at bounding box center [763, 349] width 142 height 30
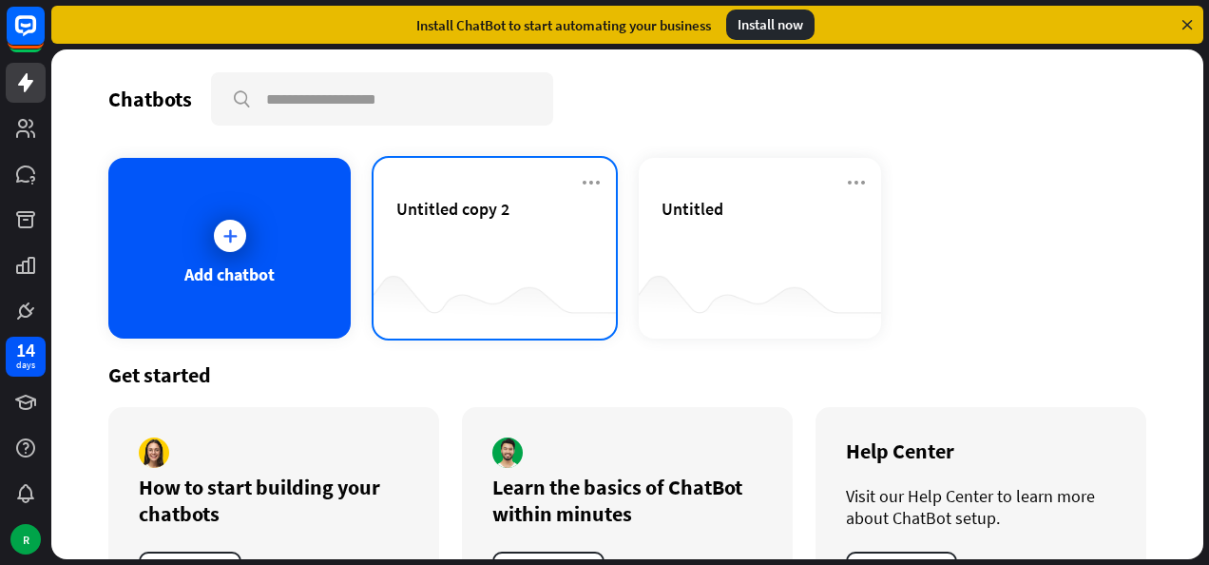
click at [446, 238] on div "Untitled copy 2" at bounding box center [494, 231] width 197 height 67
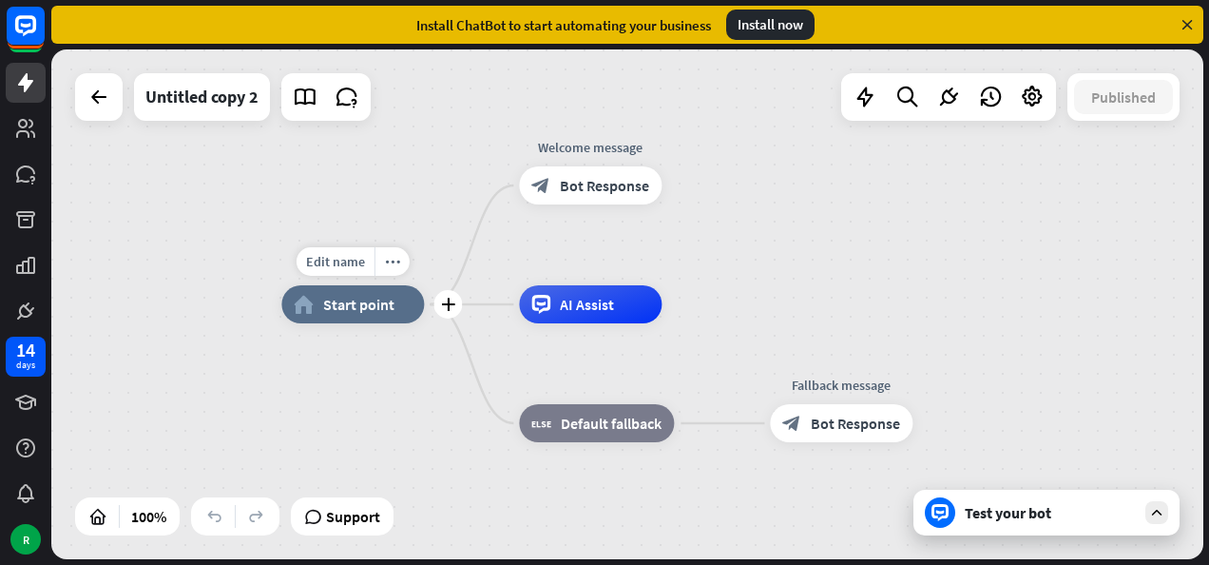
click at [388, 322] on div "home_2 Start point" at bounding box center [352, 304] width 143 height 38
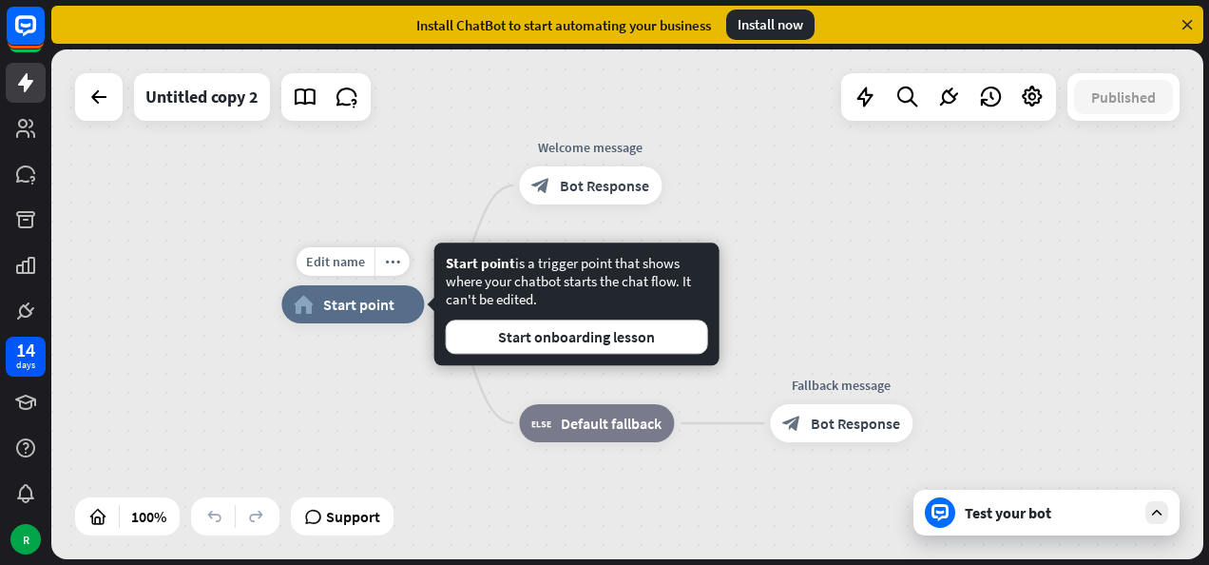
click at [351, 313] on span "Start point" at bounding box center [358, 304] width 71 height 19
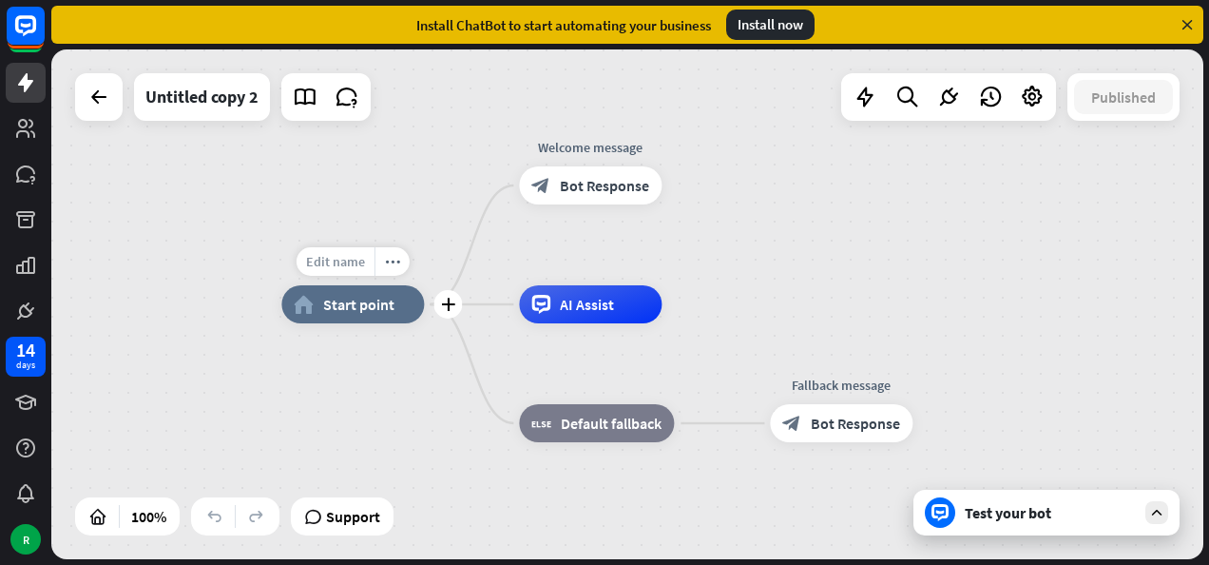
click at [340, 261] on span "Edit name" at bounding box center [335, 261] width 59 height 17
click at [96, 117] on div at bounding box center [99, 97] width 48 height 48
click at [100, 96] on icon at bounding box center [98, 97] width 23 height 23
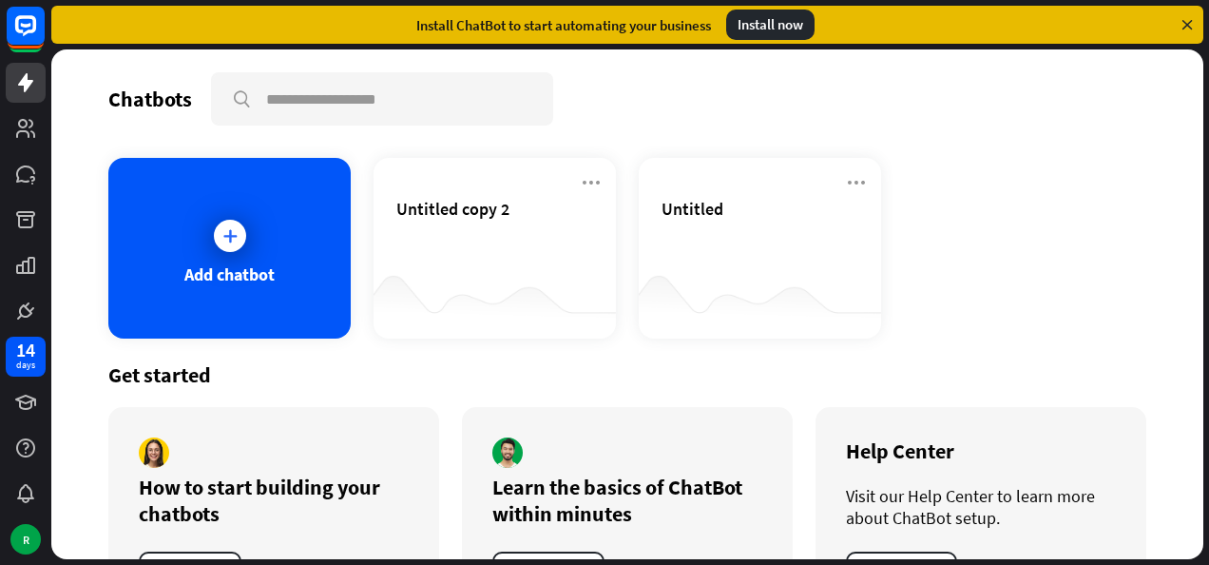
click at [1189, 22] on icon at bounding box center [1187, 24] width 17 height 17
